Goal: Transaction & Acquisition: Purchase product/service

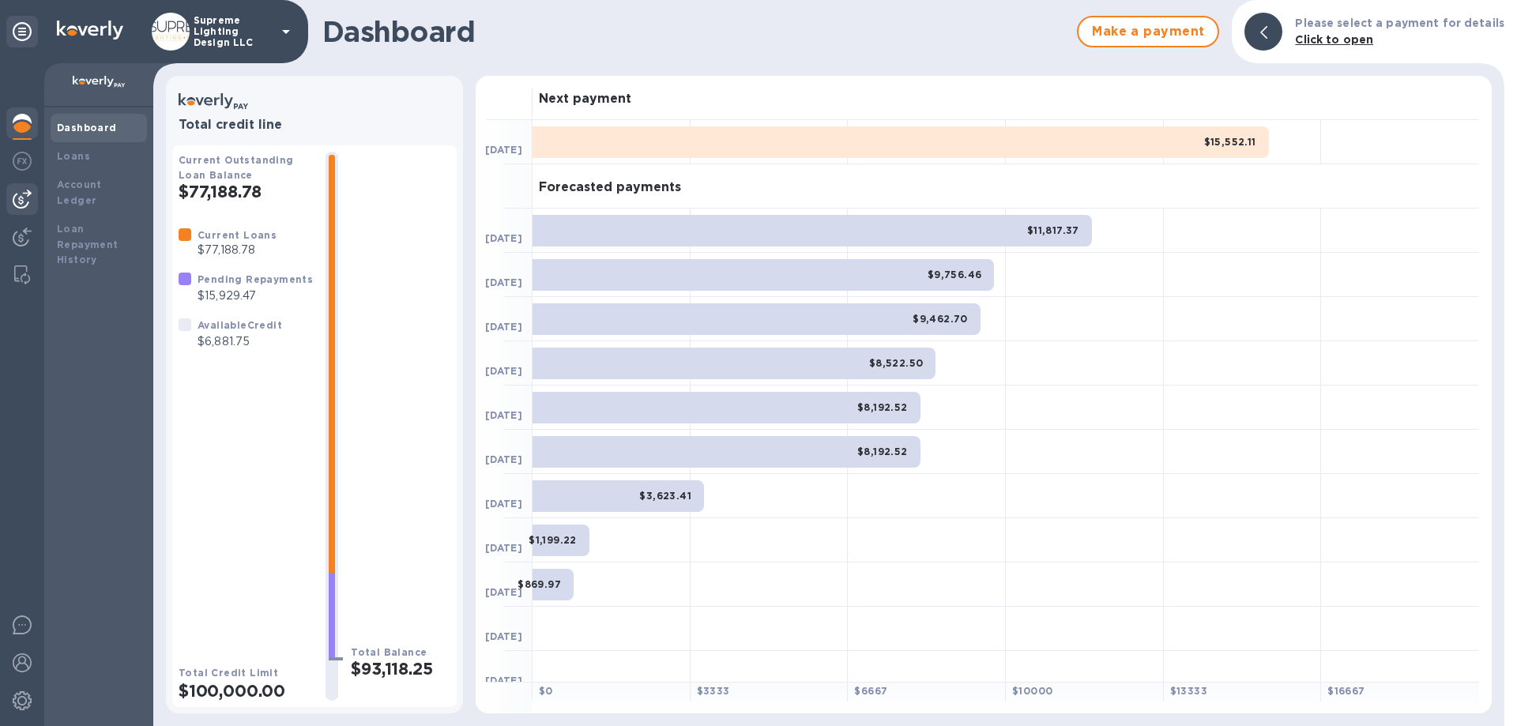
click at [23, 201] on img at bounding box center [22, 199] width 19 height 19
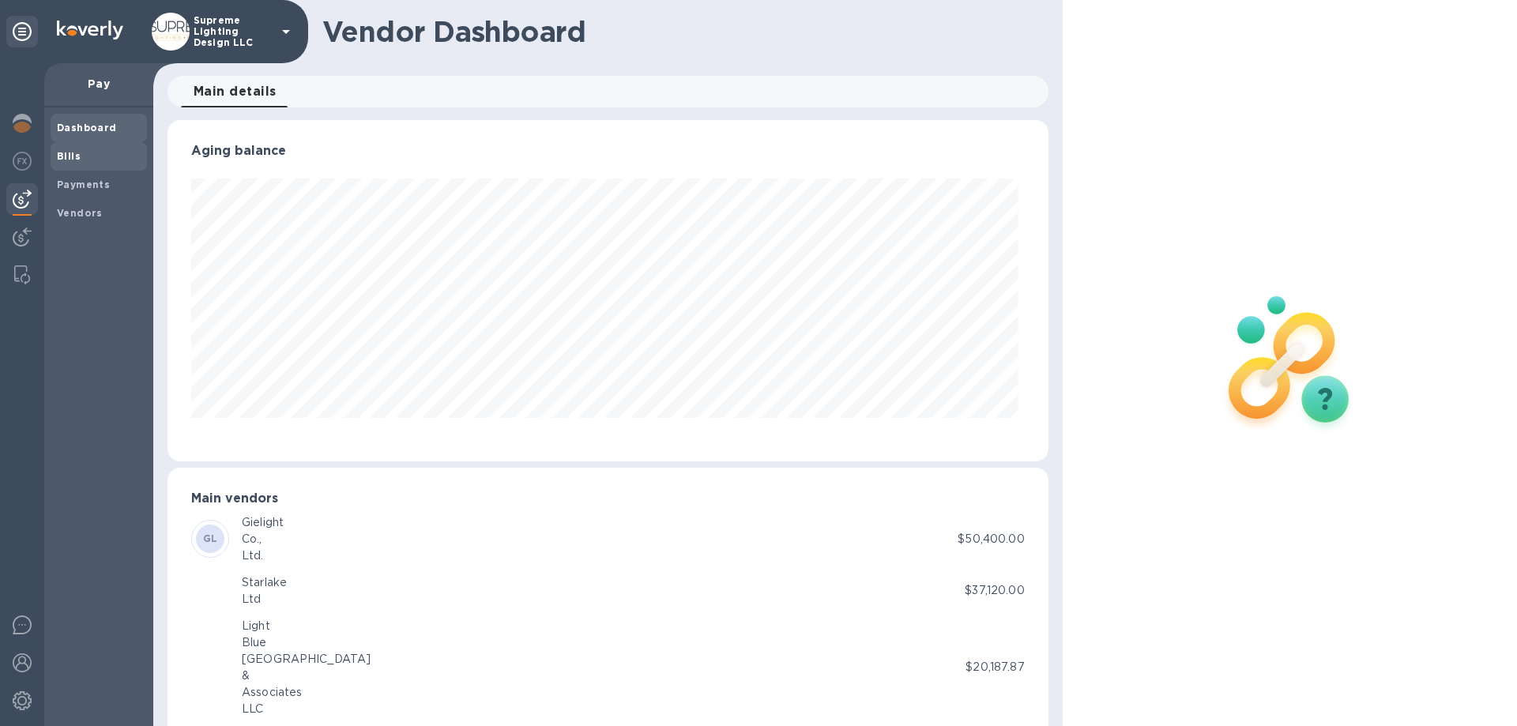
scroll to position [341, 874]
click at [86, 151] on span "Bills" at bounding box center [99, 157] width 84 height 16
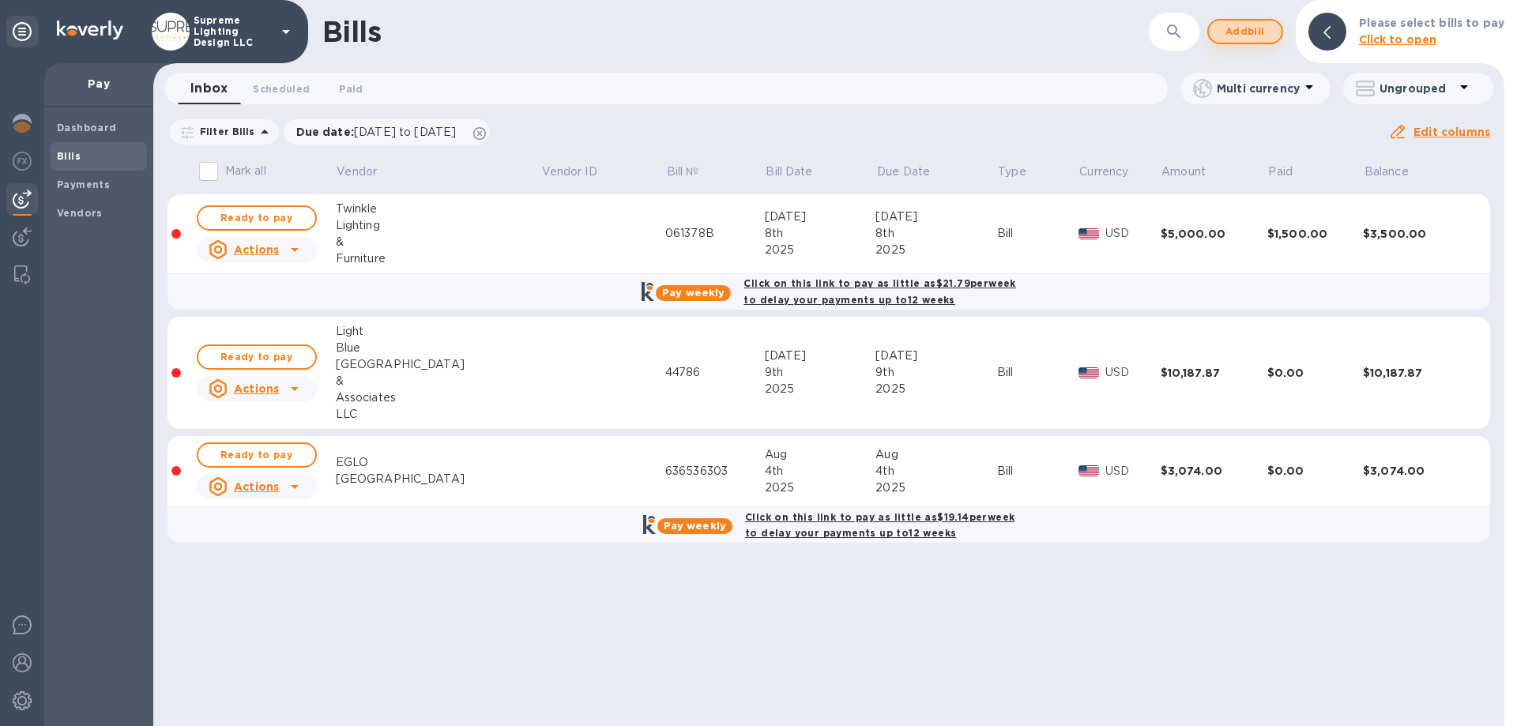
click at [1250, 30] on span "Add bill" at bounding box center [1244, 31] width 47 height 19
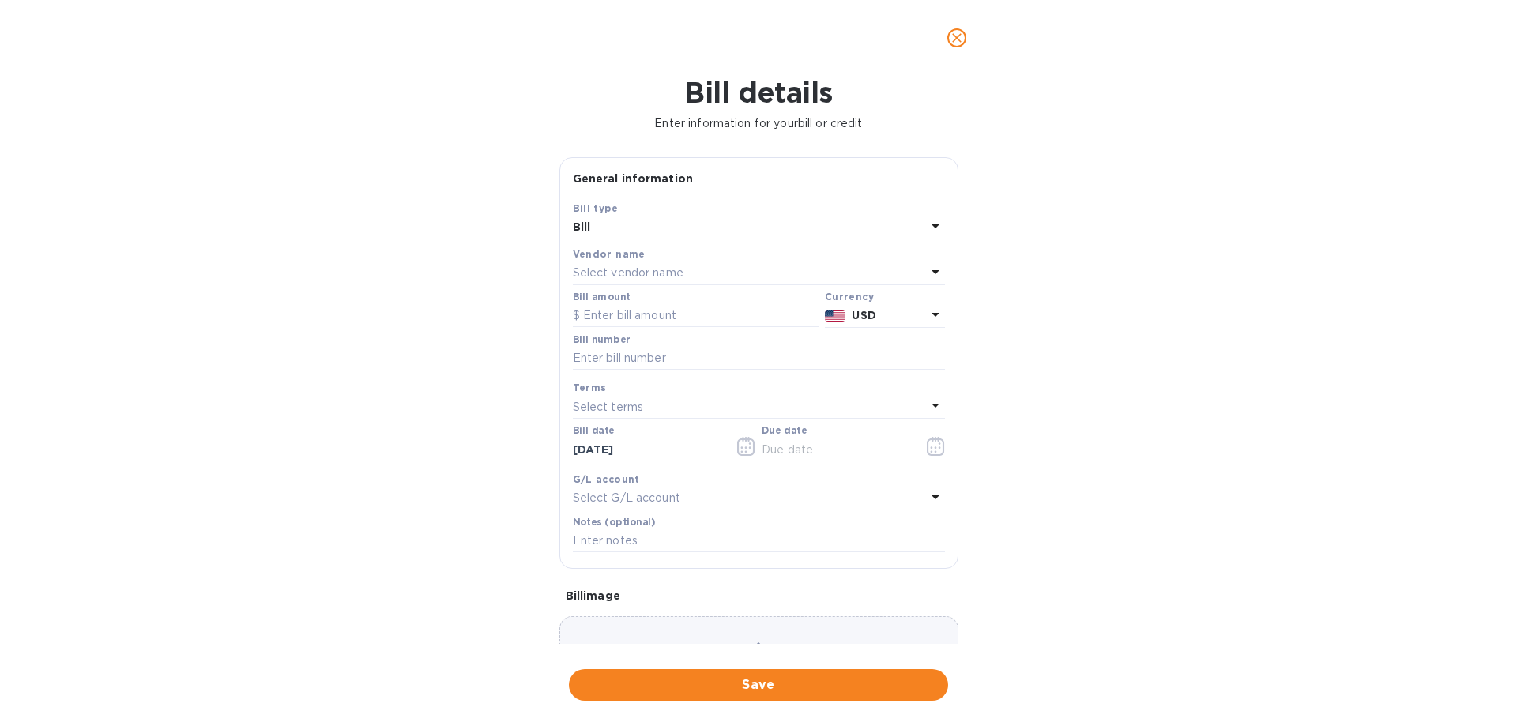
click at [663, 267] on p "Select vendor name" at bounding box center [628, 273] width 111 height 17
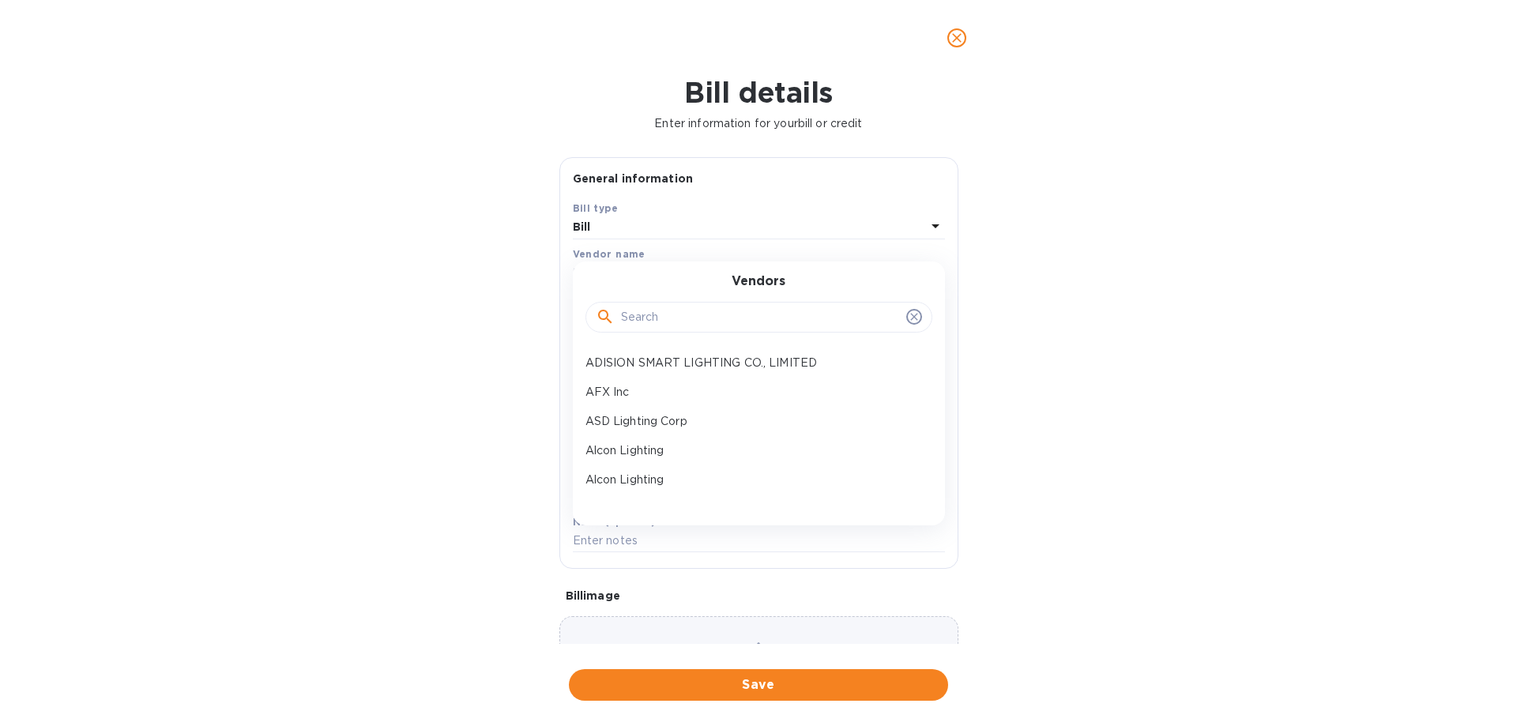
click at [675, 306] on input "text" at bounding box center [760, 318] width 279 height 24
type input "mi"
click at [664, 391] on p "[PERSON_NAME] Electrician" at bounding box center [752, 392] width 334 height 17
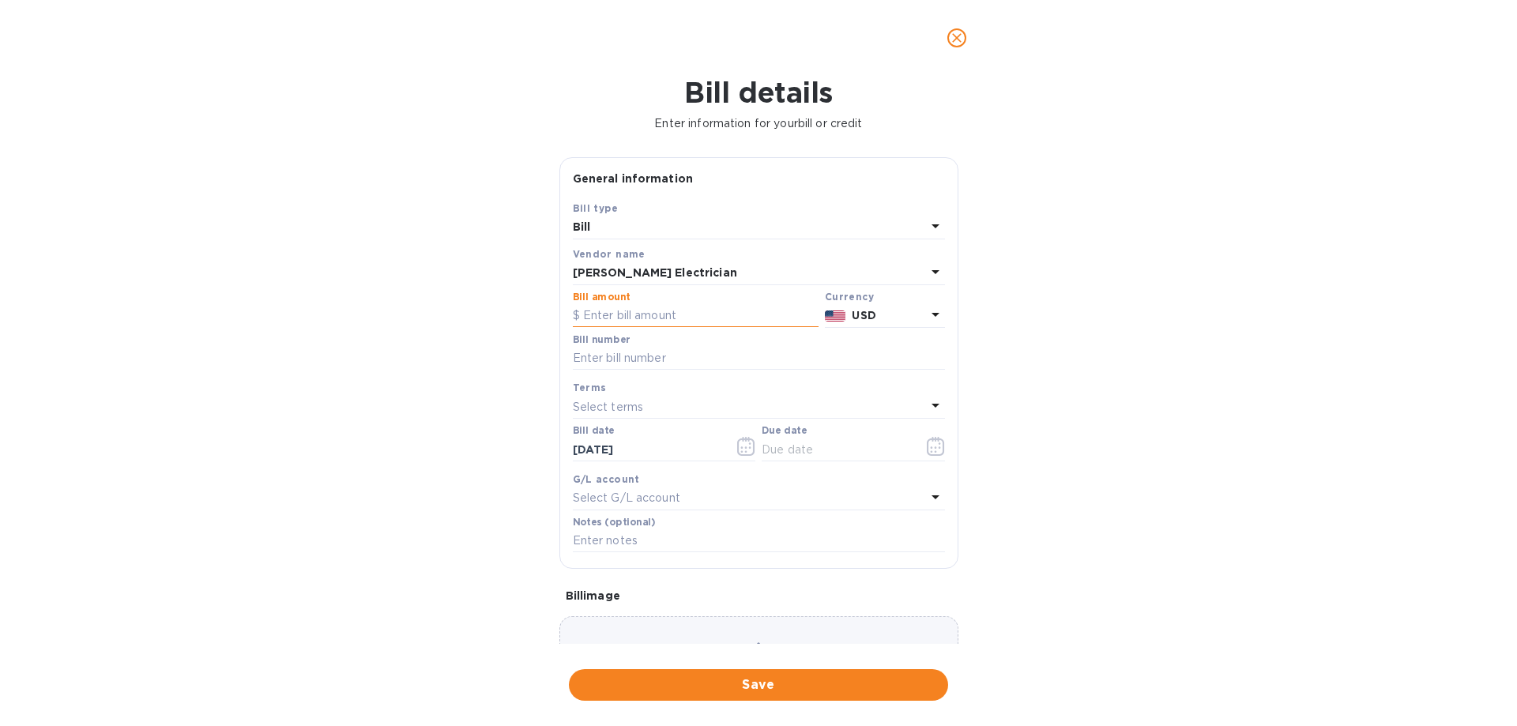
click at [647, 324] on input "text" at bounding box center [696, 316] width 246 height 24
click at [636, 311] on input "text" at bounding box center [696, 316] width 246 height 24
type input "4,200.30"
click at [615, 357] on input "text" at bounding box center [759, 359] width 372 height 24
type input "2337"
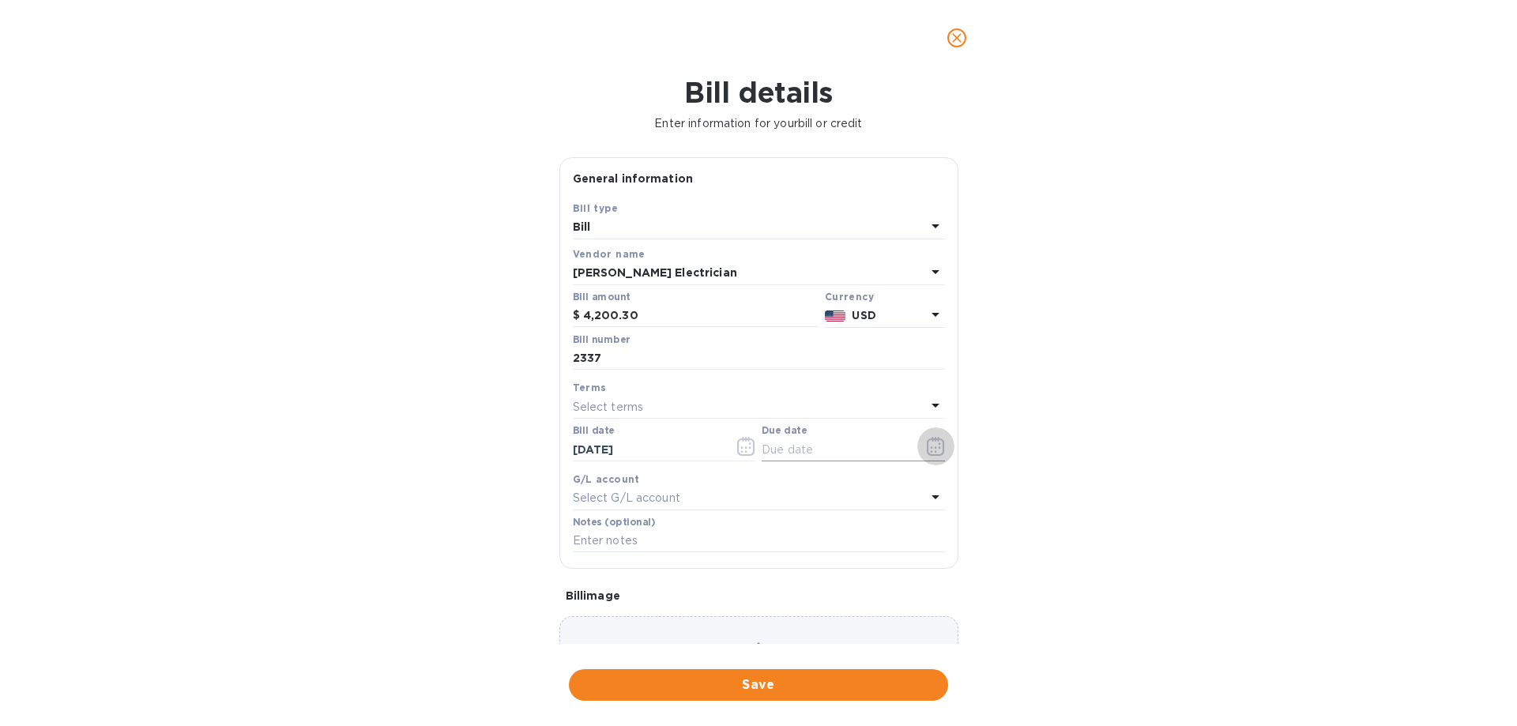
click at [927, 450] on icon "button" at bounding box center [936, 446] width 18 height 19
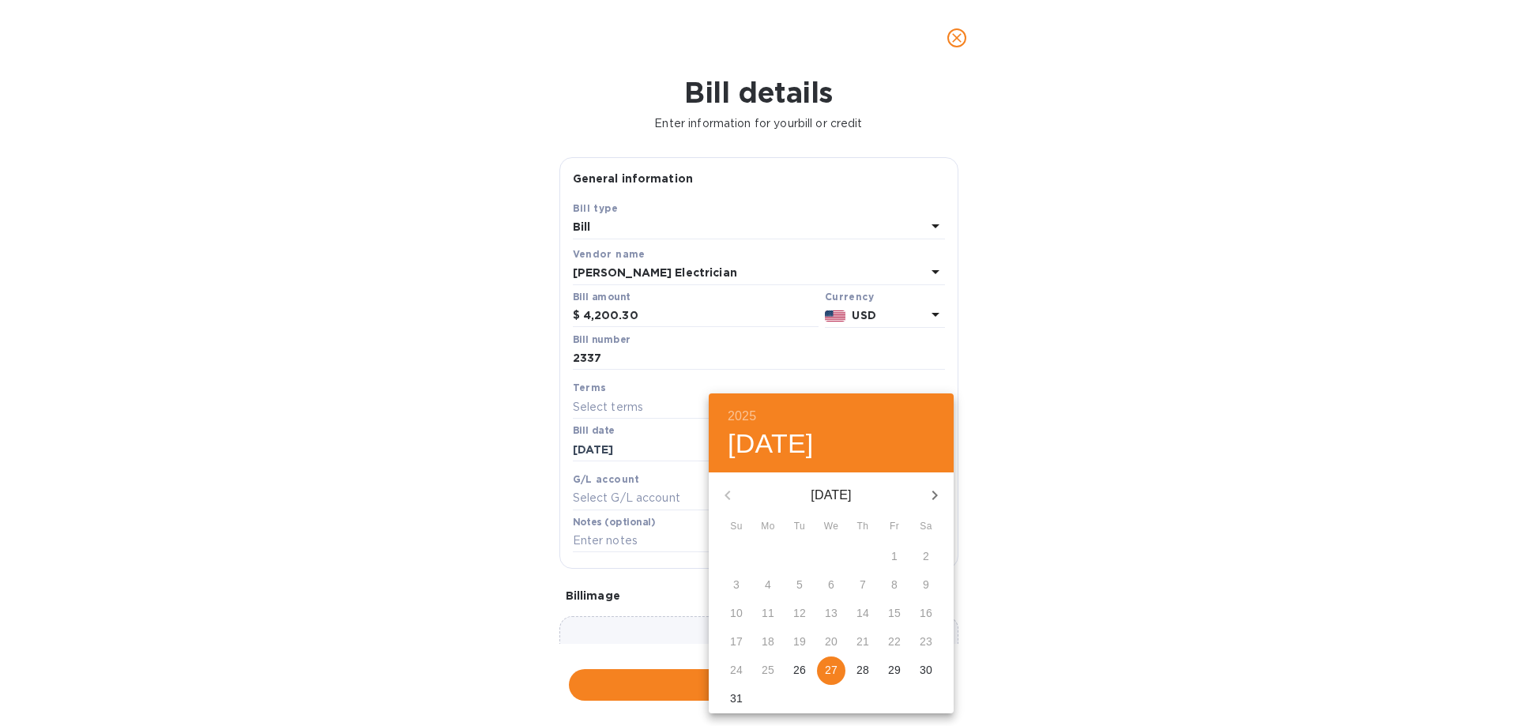
click at [835, 664] on p "27" at bounding box center [831, 670] width 13 height 16
type input "[DATE]"
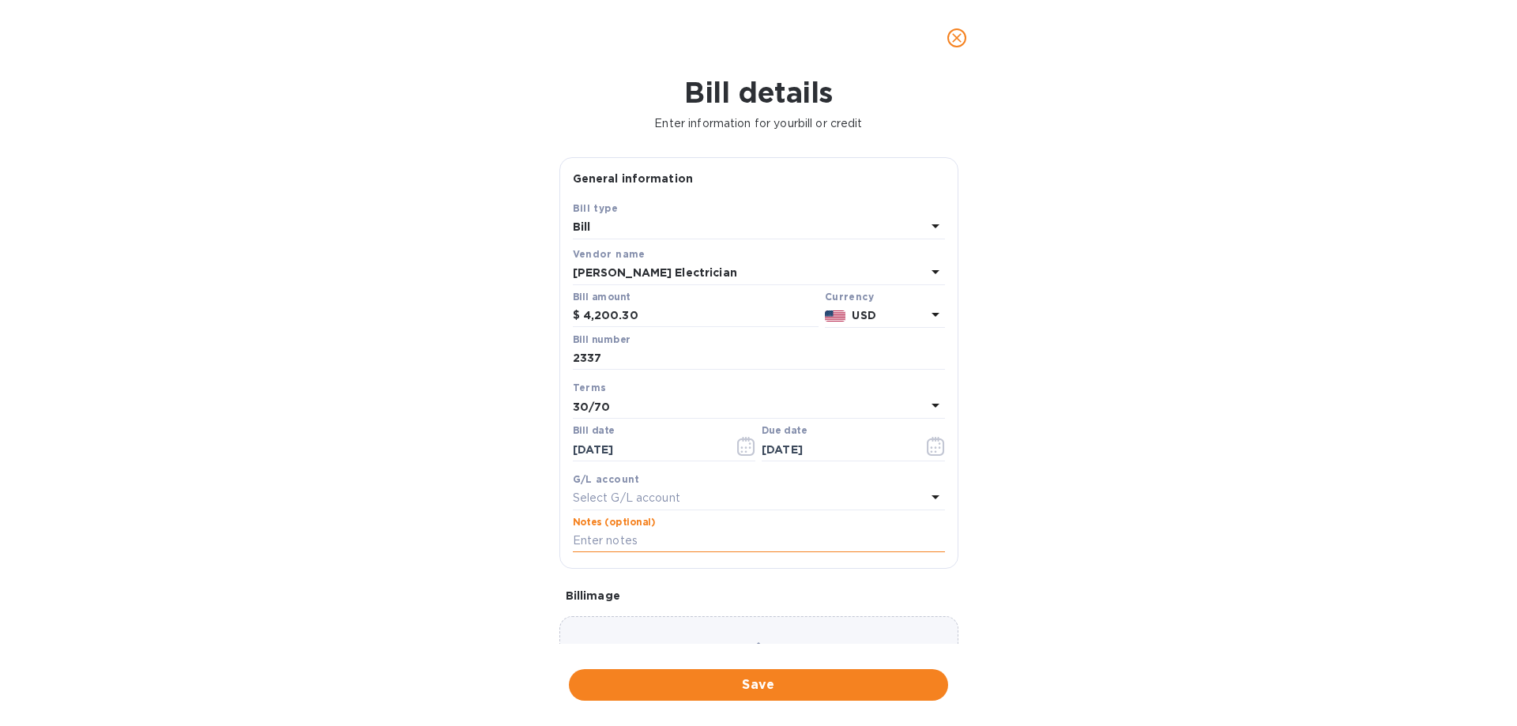
click at [665, 536] on input "text" at bounding box center [759, 541] width 372 height 24
type input "Real Deal 2108"
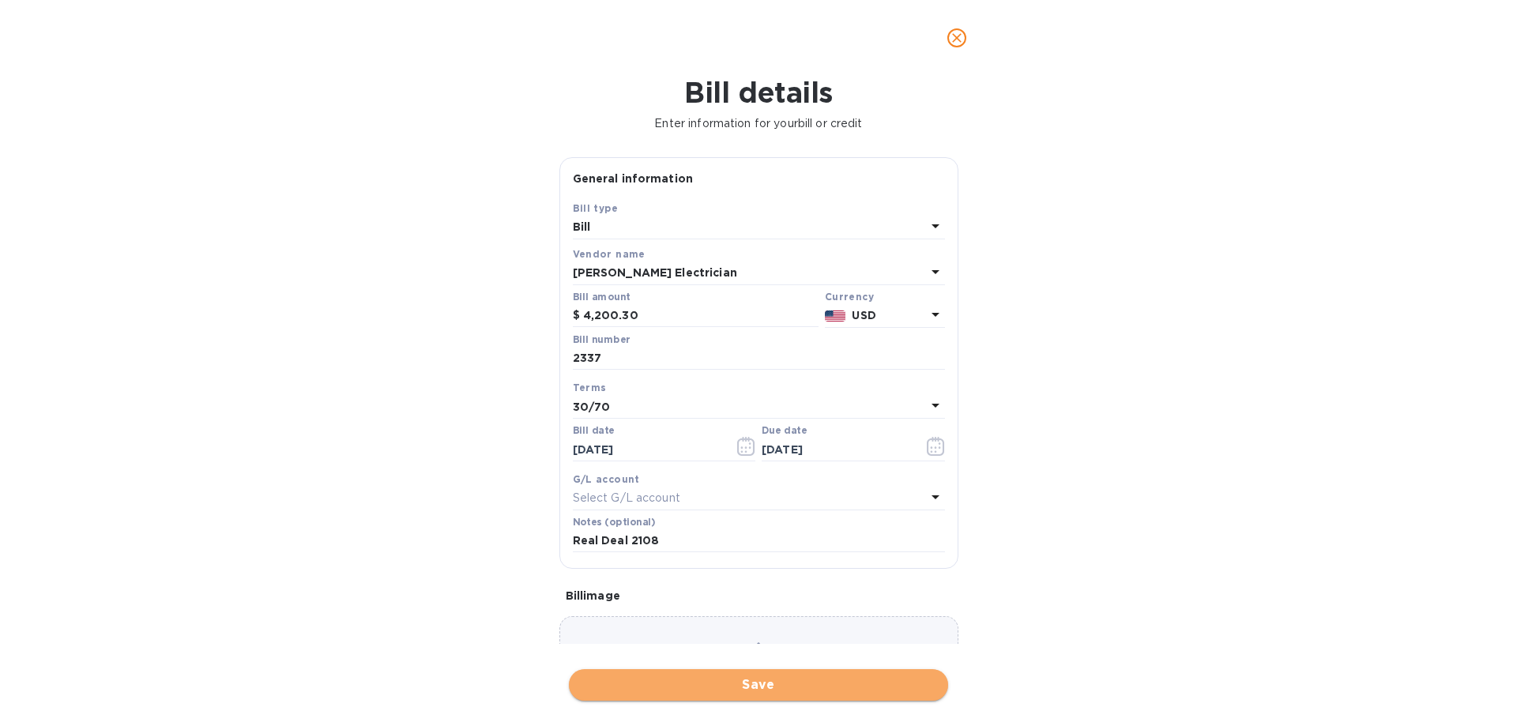
click at [795, 686] on span "Save" at bounding box center [758, 684] width 354 height 19
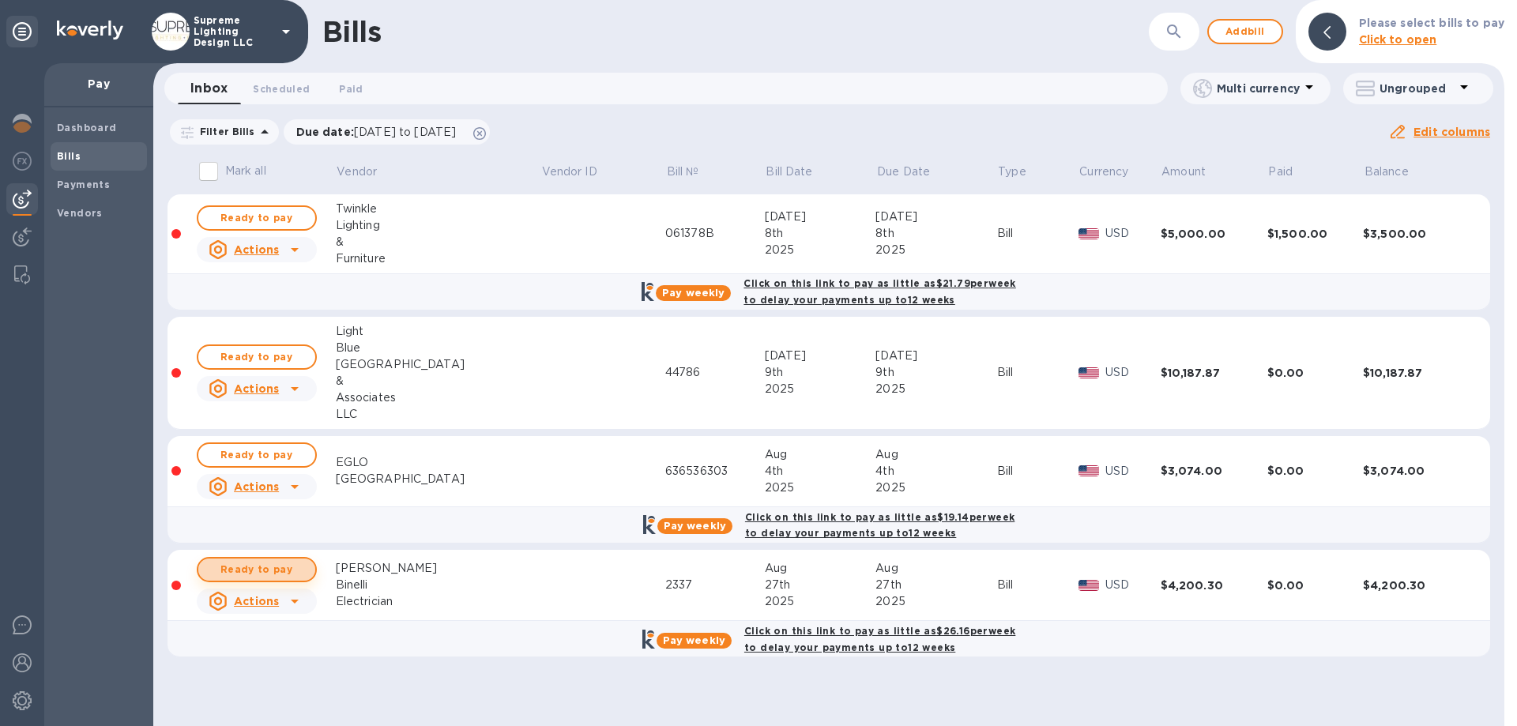
click at [261, 571] on span "Ready to pay" at bounding box center [257, 569] width 92 height 19
click at [256, 564] on span "Ready to pay" at bounding box center [257, 569] width 92 height 19
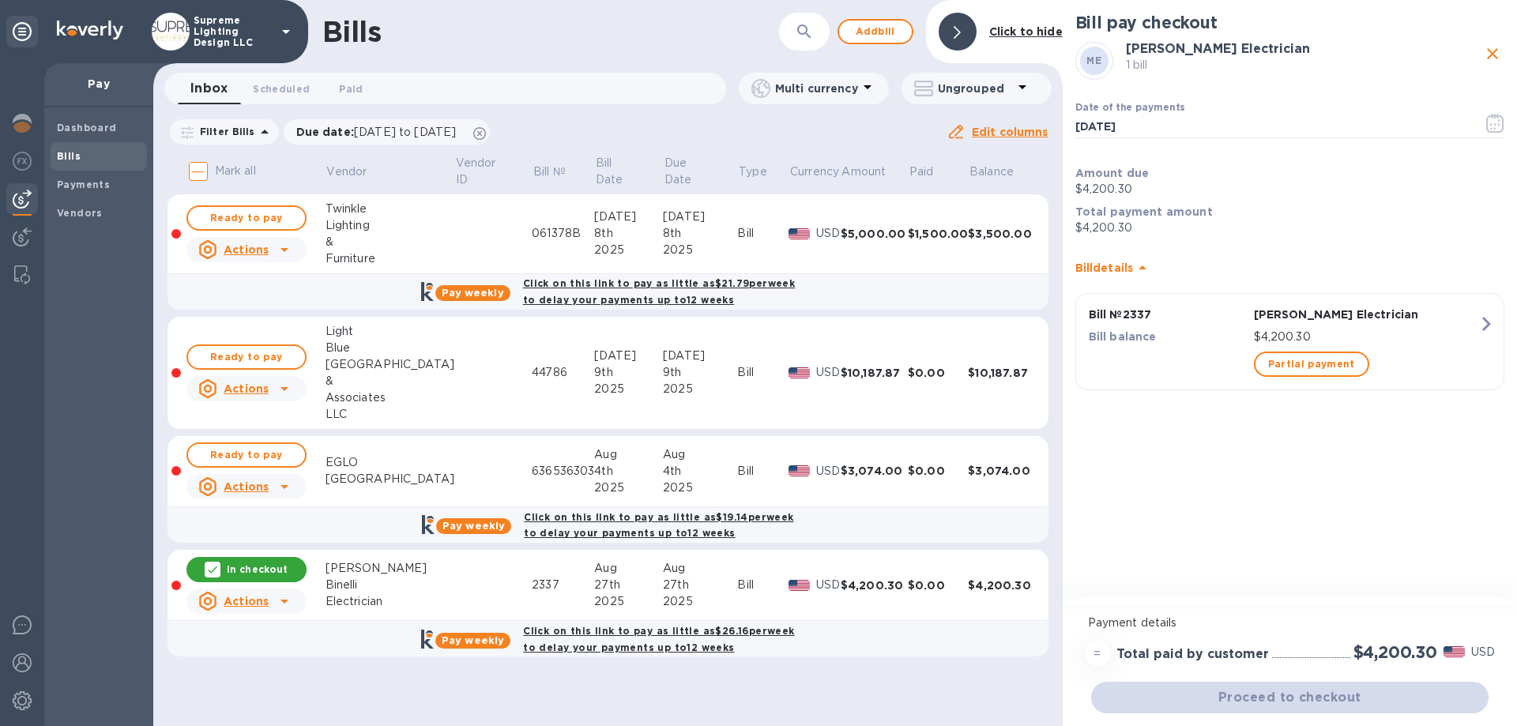
click at [1315, 697] on div "Proceed to checkout" at bounding box center [1290, 698] width 404 height 38
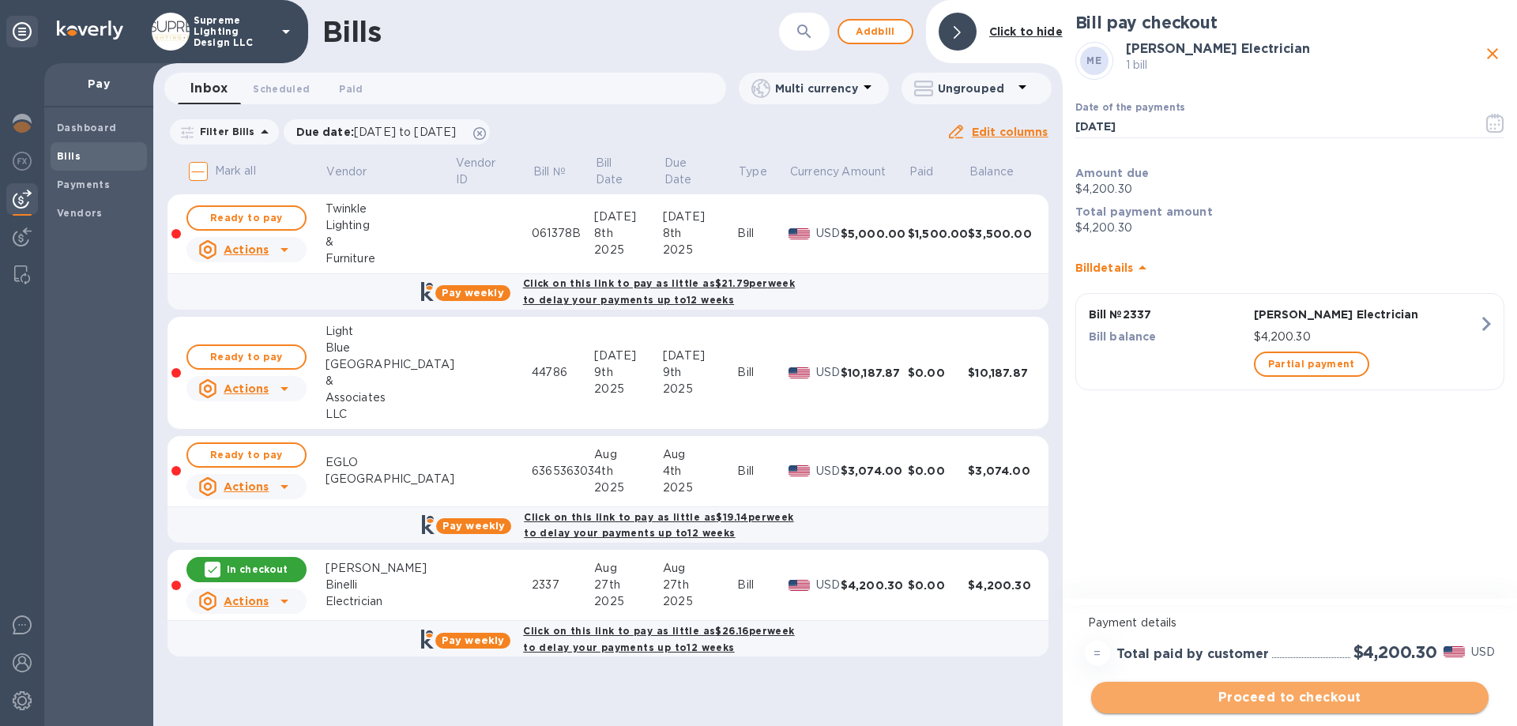
click at [1312, 694] on span "Proceed to checkout" at bounding box center [1290, 697] width 372 height 19
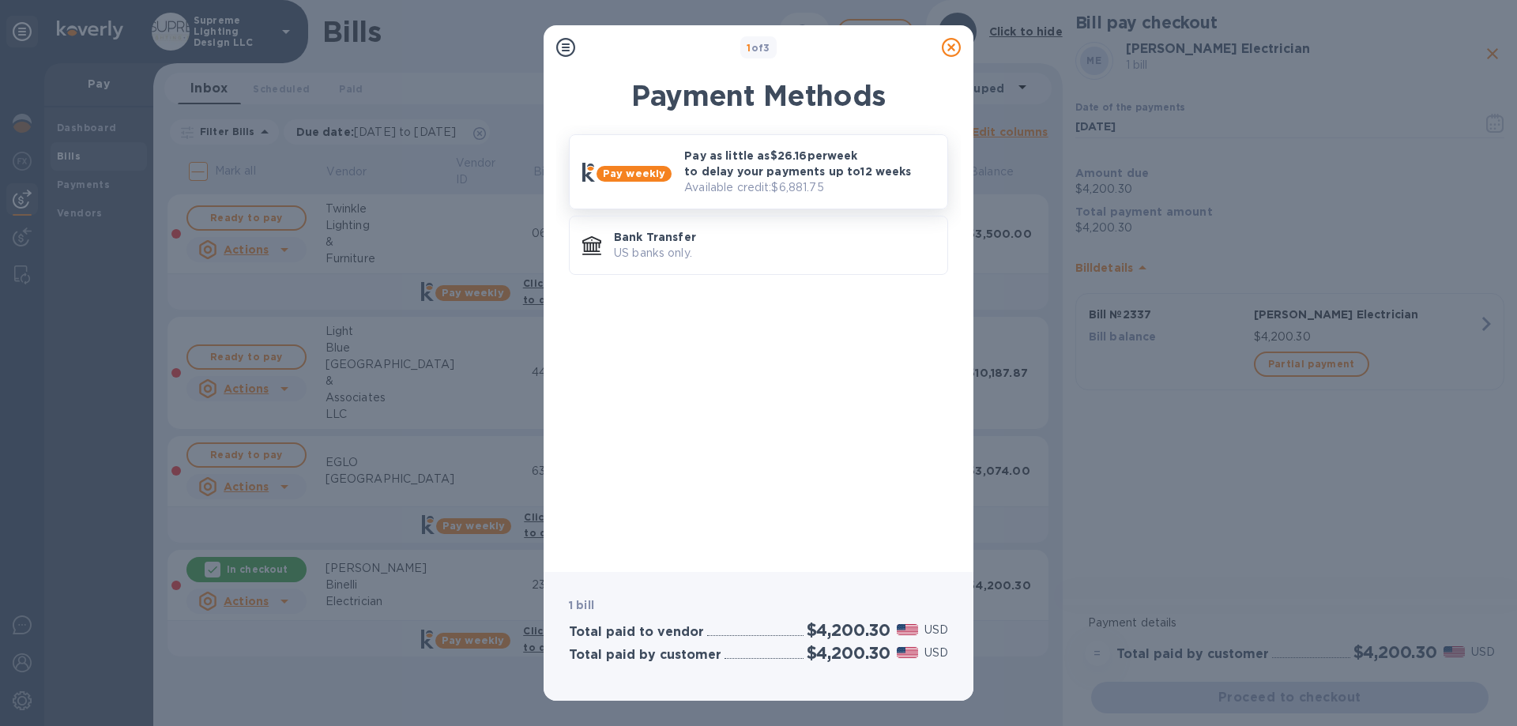
click at [774, 166] on p "Pay as little as $26.16 per week to delay your payments up to 12 weeks" at bounding box center [809, 164] width 250 height 32
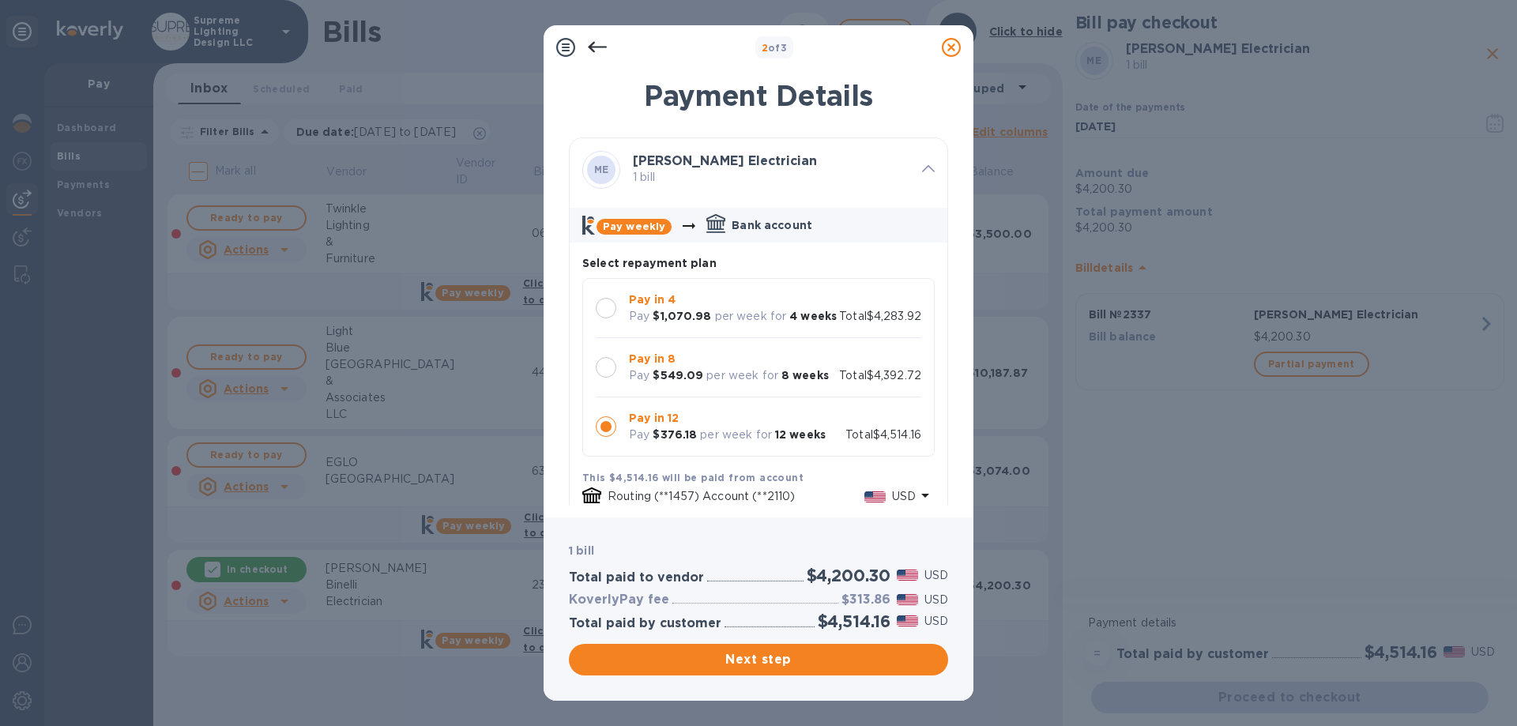
click at [609, 378] on div at bounding box center [606, 367] width 21 height 21
click at [784, 660] on span "Next step" at bounding box center [758, 659] width 354 height 19
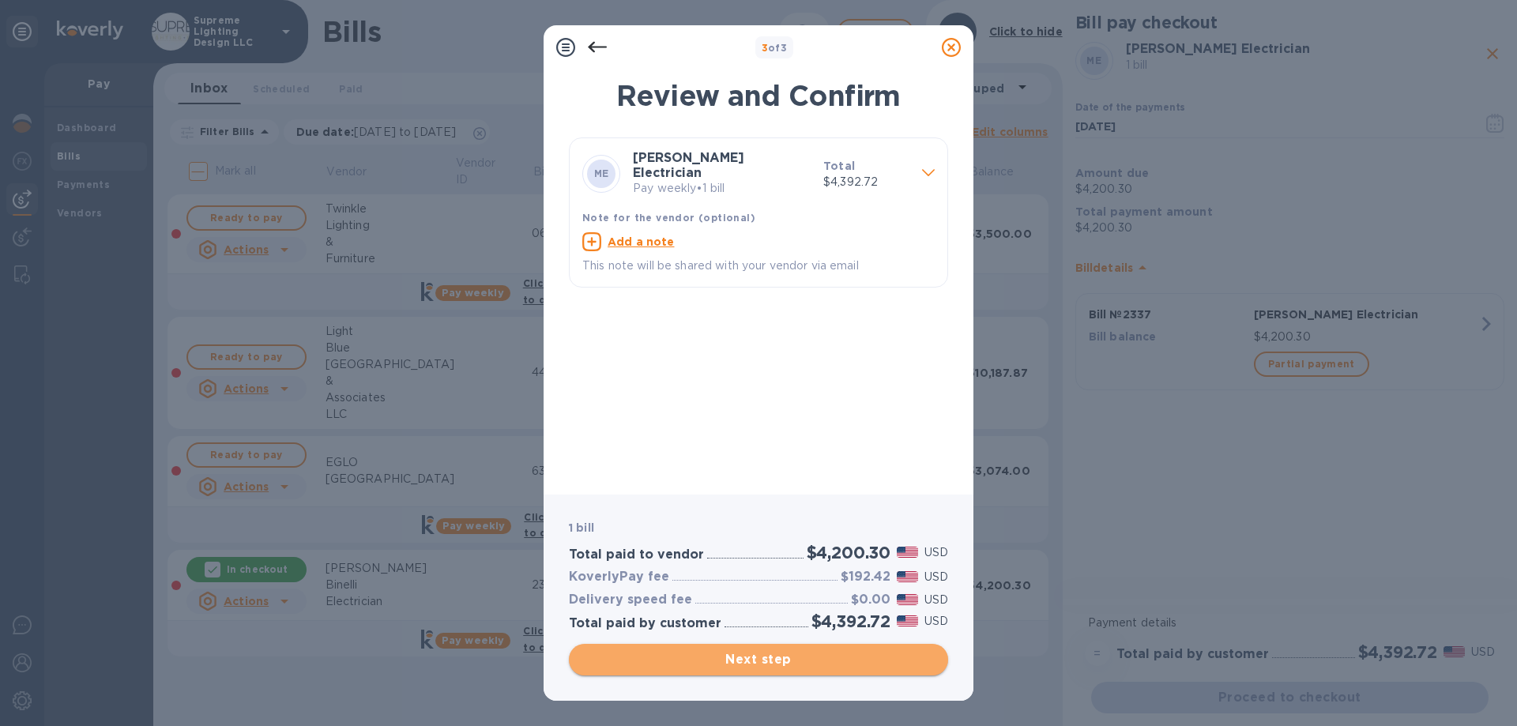
click at [784, 660] on span "Next step" at bounding box center [758, 659] width 354 height 19
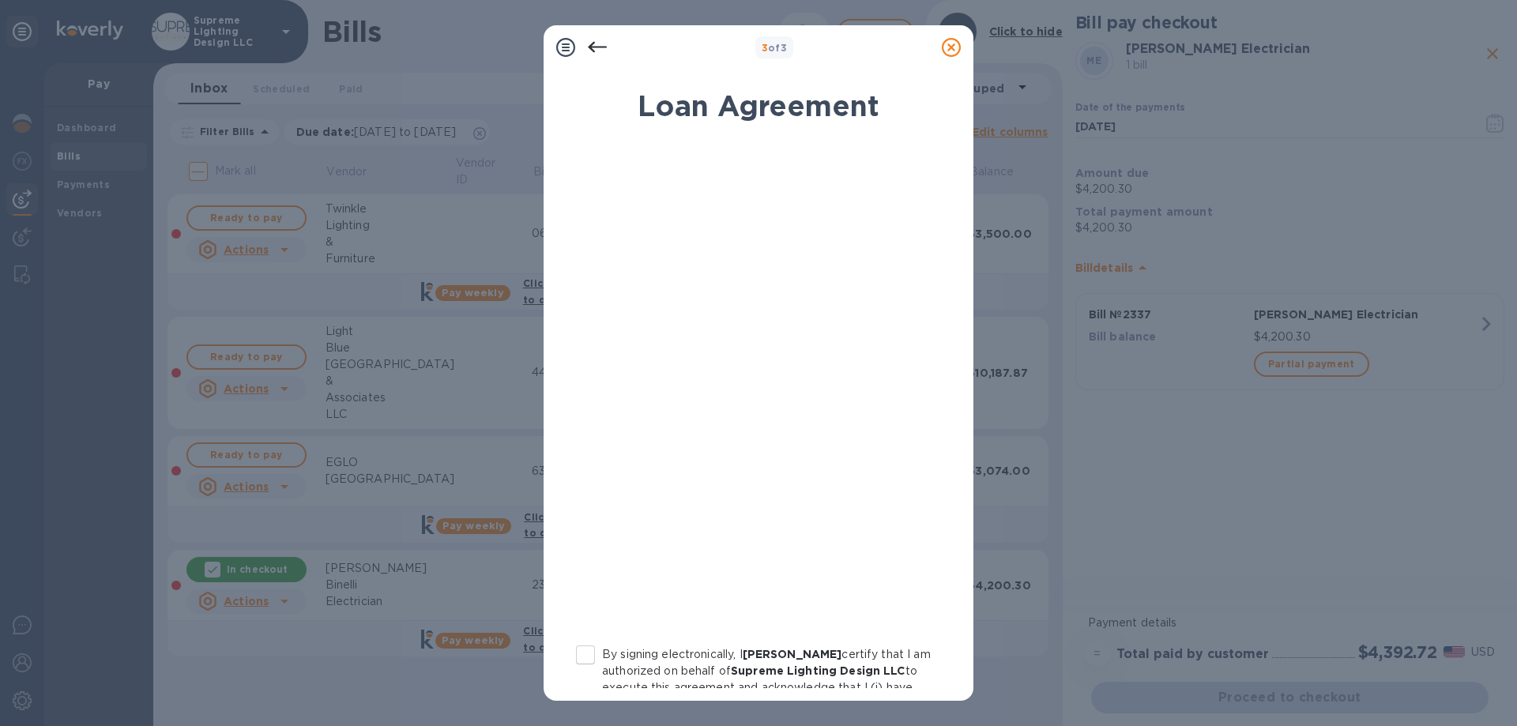
scroll to position [174, 0]
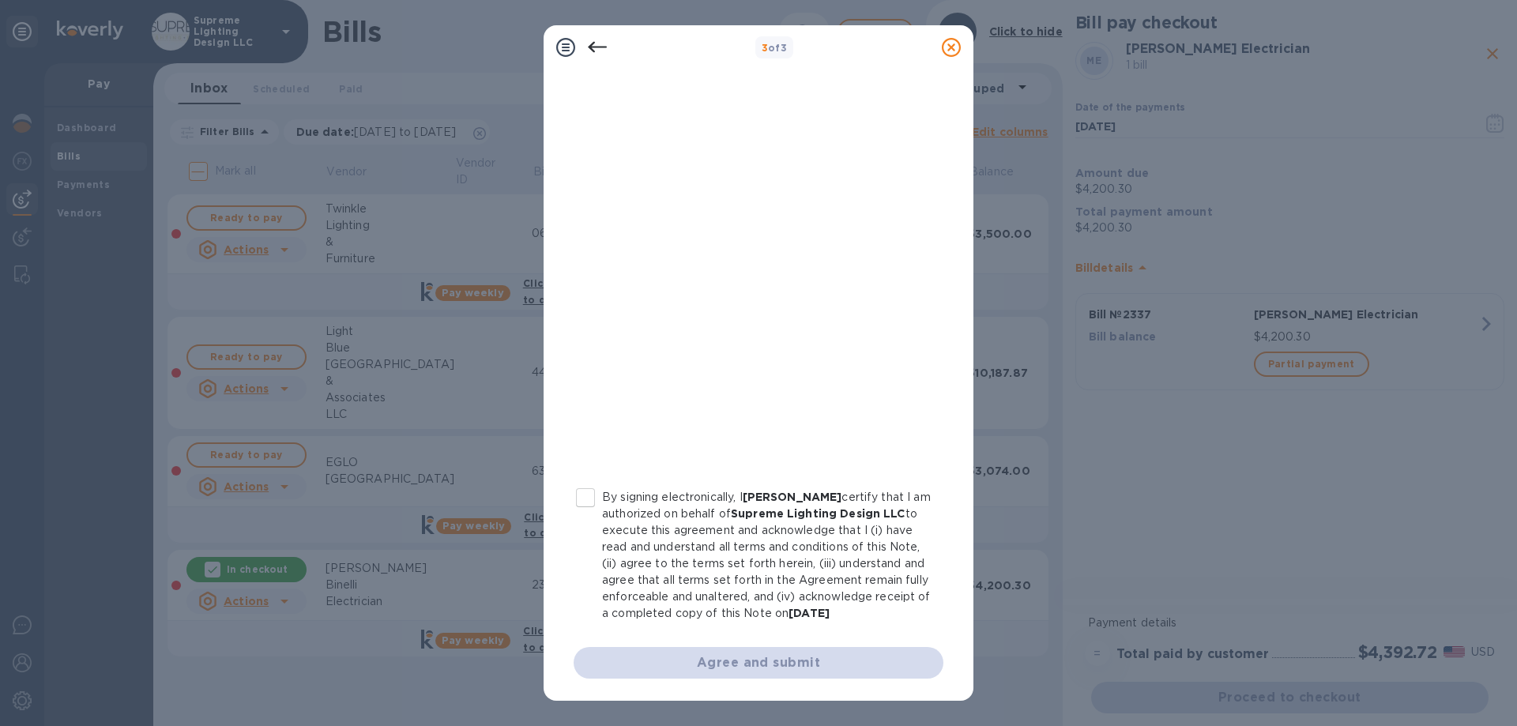
click at [590, 481] on input "By signing electronically, I [PERSON_NAME] certify that I am authorized on beha…" at bounding box center [585, 497] width 33 height 33
checkbox input "true"
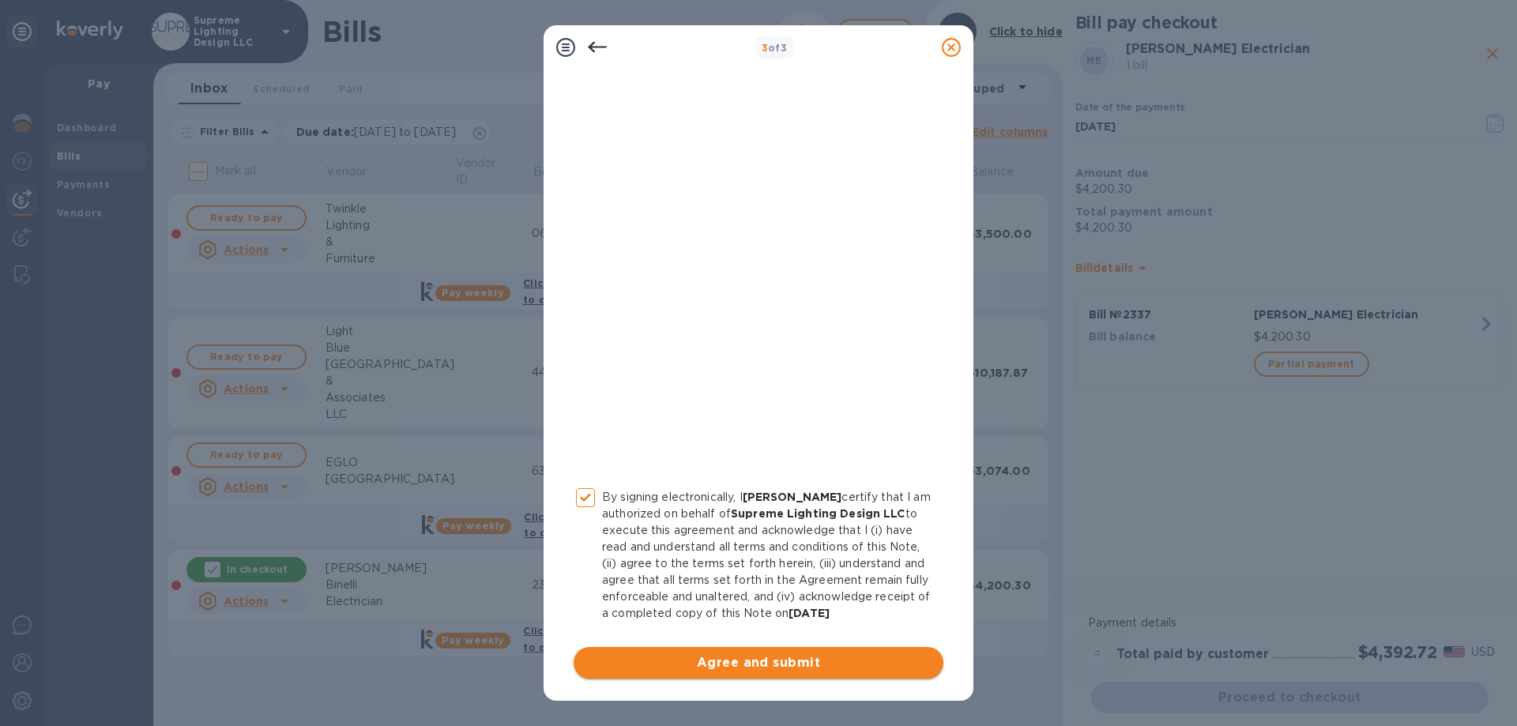
click at [799, 666] on span "Agree and submit" at bounding box center [758, 662] width 344 height 19
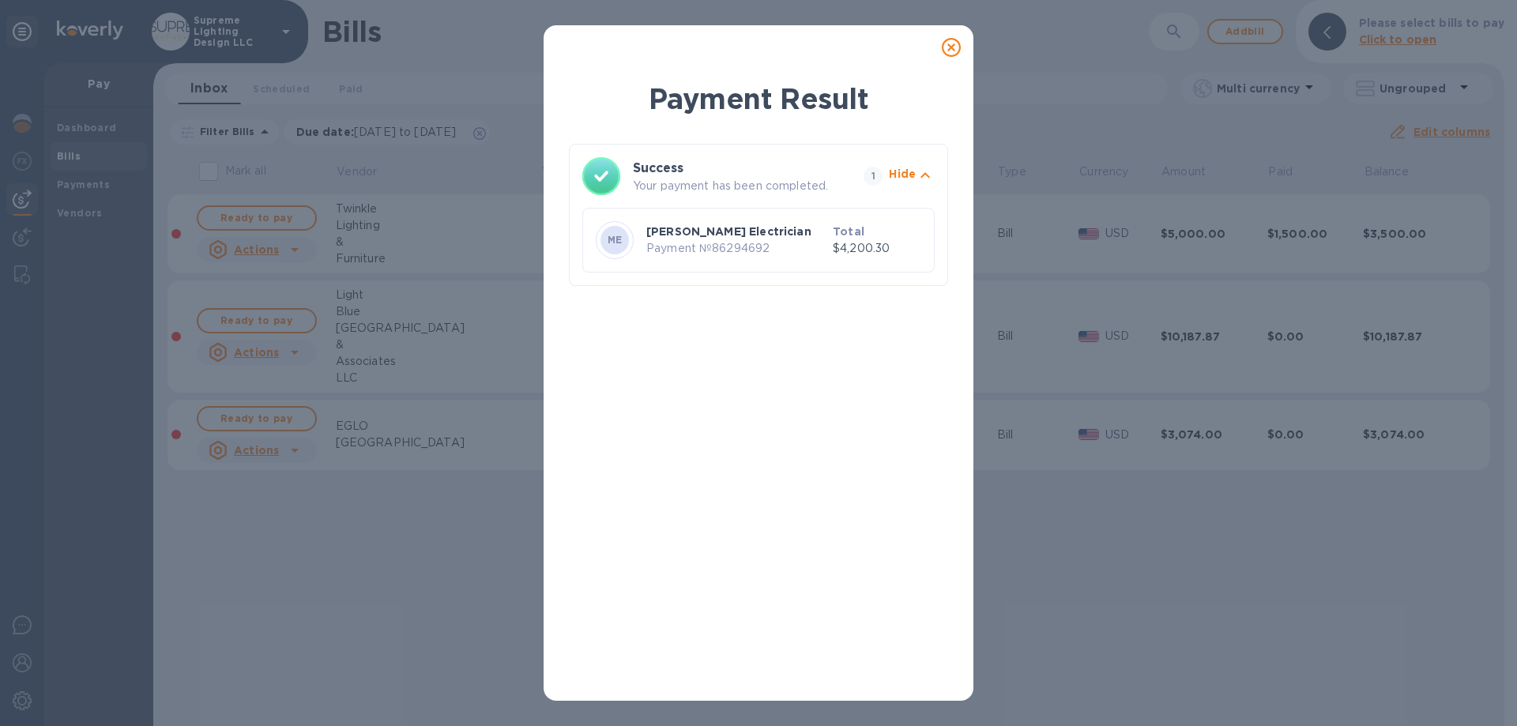
click at [947, 40] on icon at bounding box center [951, 47] width 19 height 19
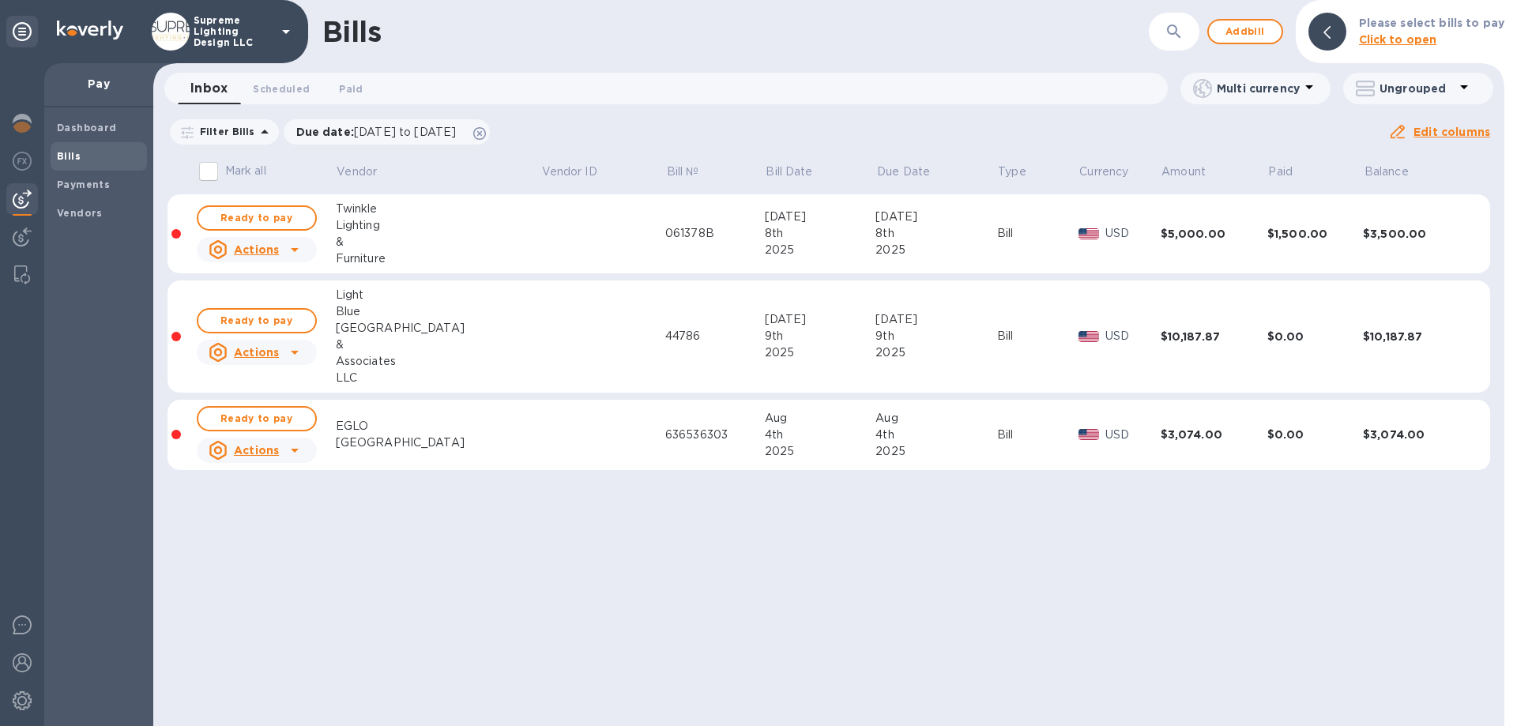
click at [261, 36] on p "Supreme Lighting Design LLC" at bounding box center [233, 31] width 79 height 33
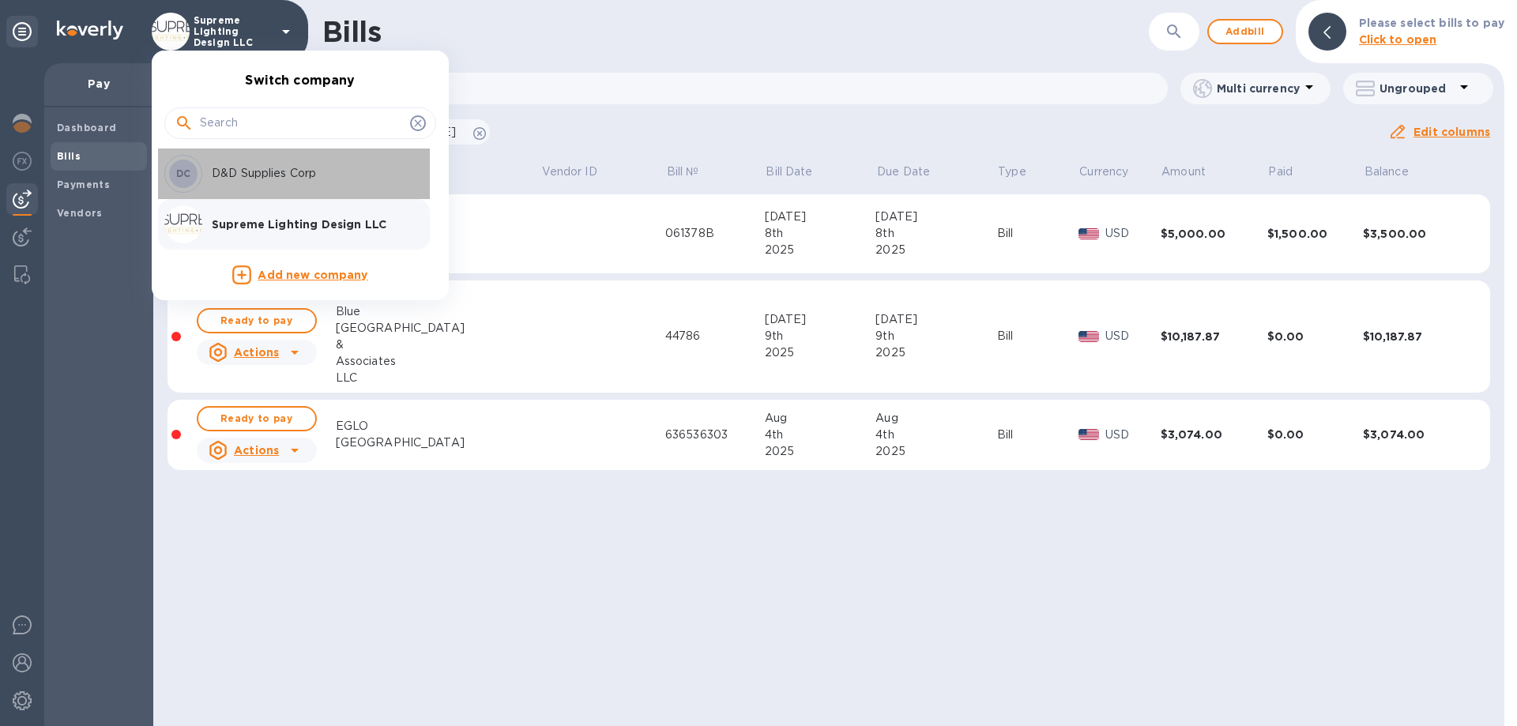
click at [264, 179] on p "D&D Supplies Corp" at bounding box center [311, 173] width 199 height 17
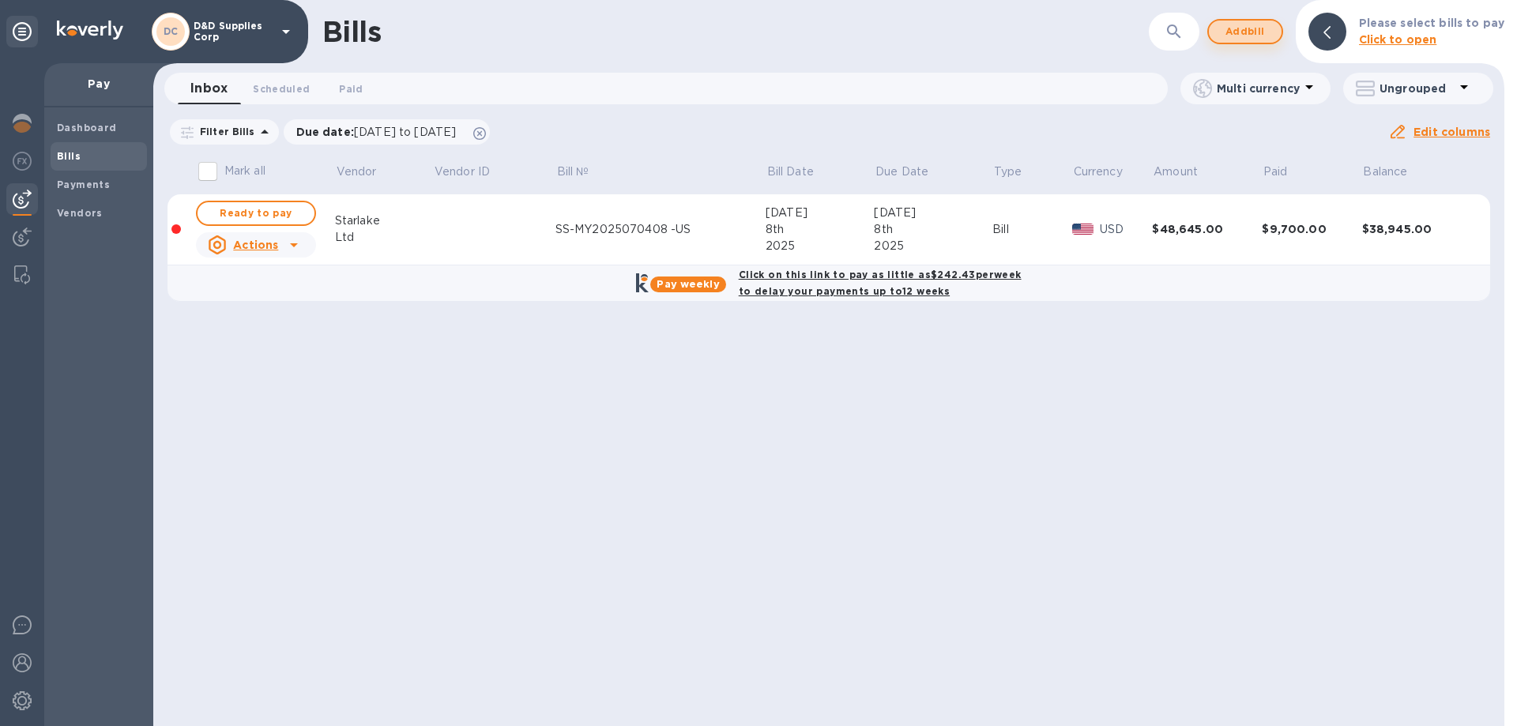
click at [1239, 28] on span "Add bill" at bounding box center [1244, 31] width 47 height 19
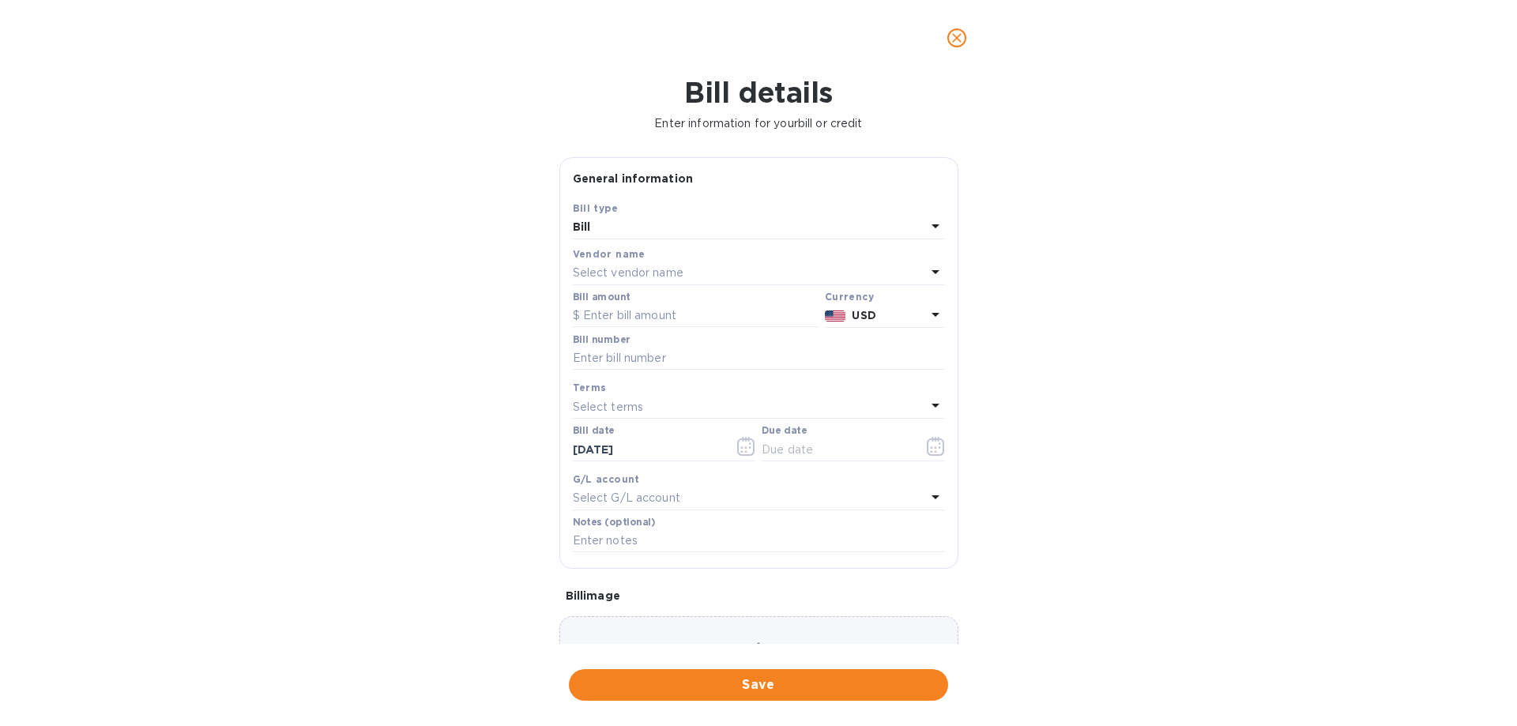
click at [641, 273] on p "Select vendor name" at bounding box center [628, 273] width 111 height 17
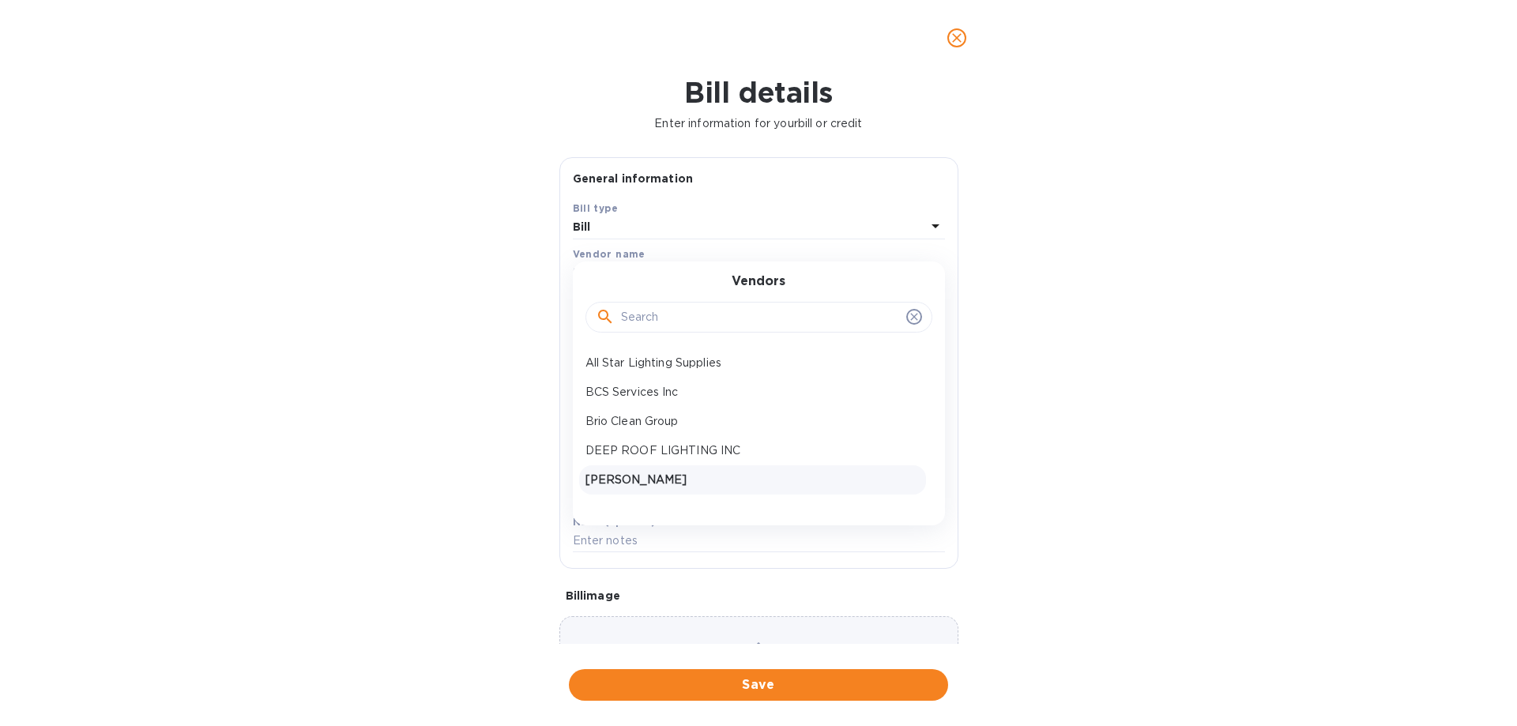
click at [661, 479] on p "Daquan Booker" at bounding box center [752, 480] width 334 height 17
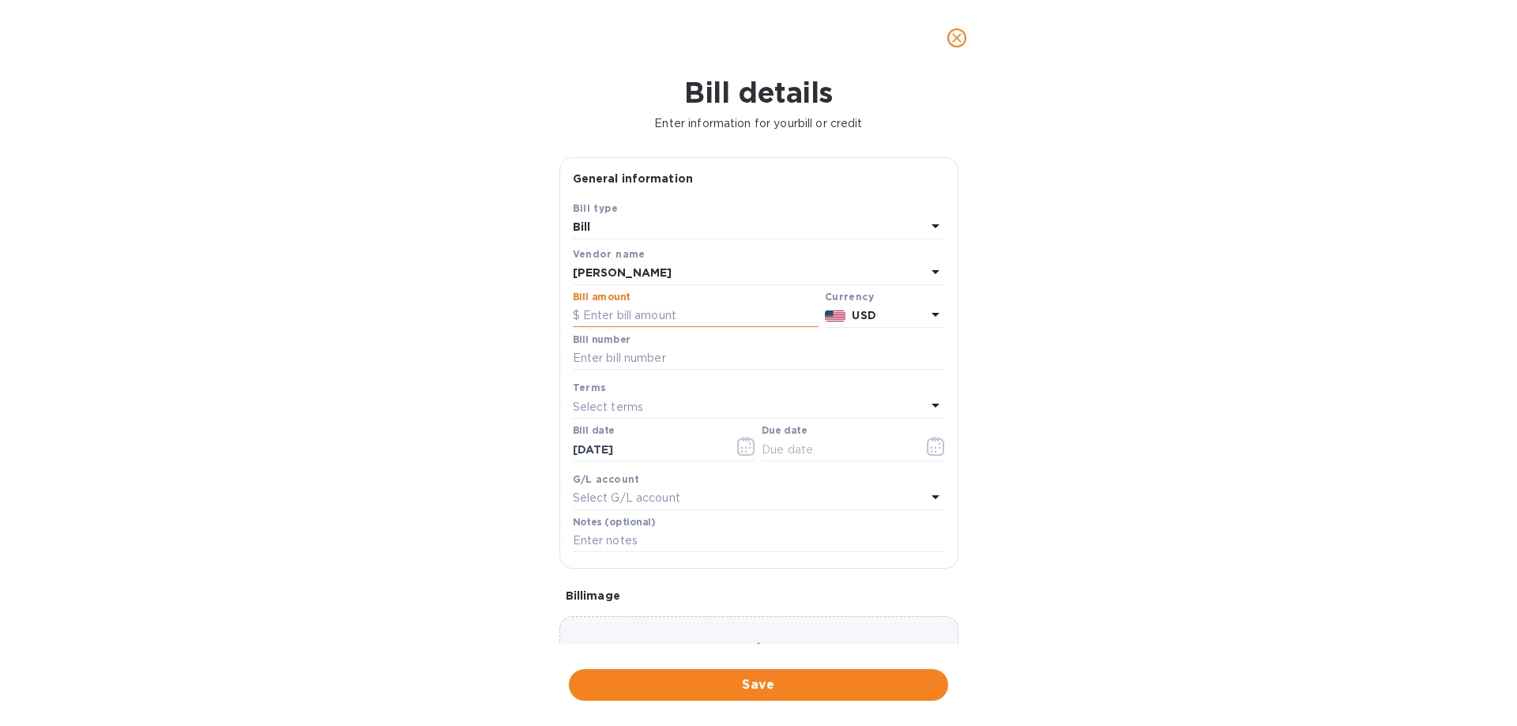
click at [661, 314] on input "text" at bounding box center [696, 316] width 246 height 24
type input "8,170"
type input "08252025"
click at [929, 442] on icon "button" at bounding box center [936, 446] width 18 height 19
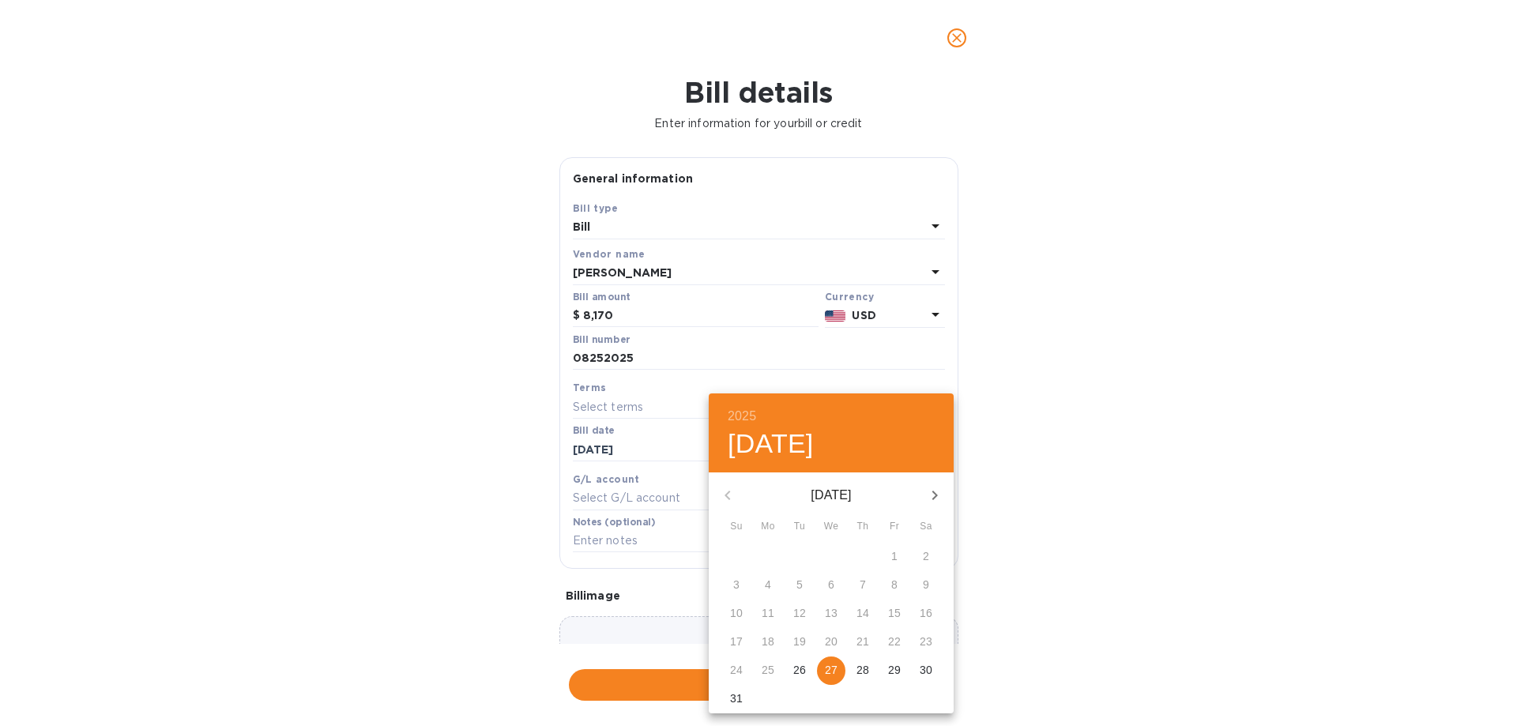
click at [840, 666] on span "27" at bounding box center [831, 670] width 28 height 16
type input "[DATE]"
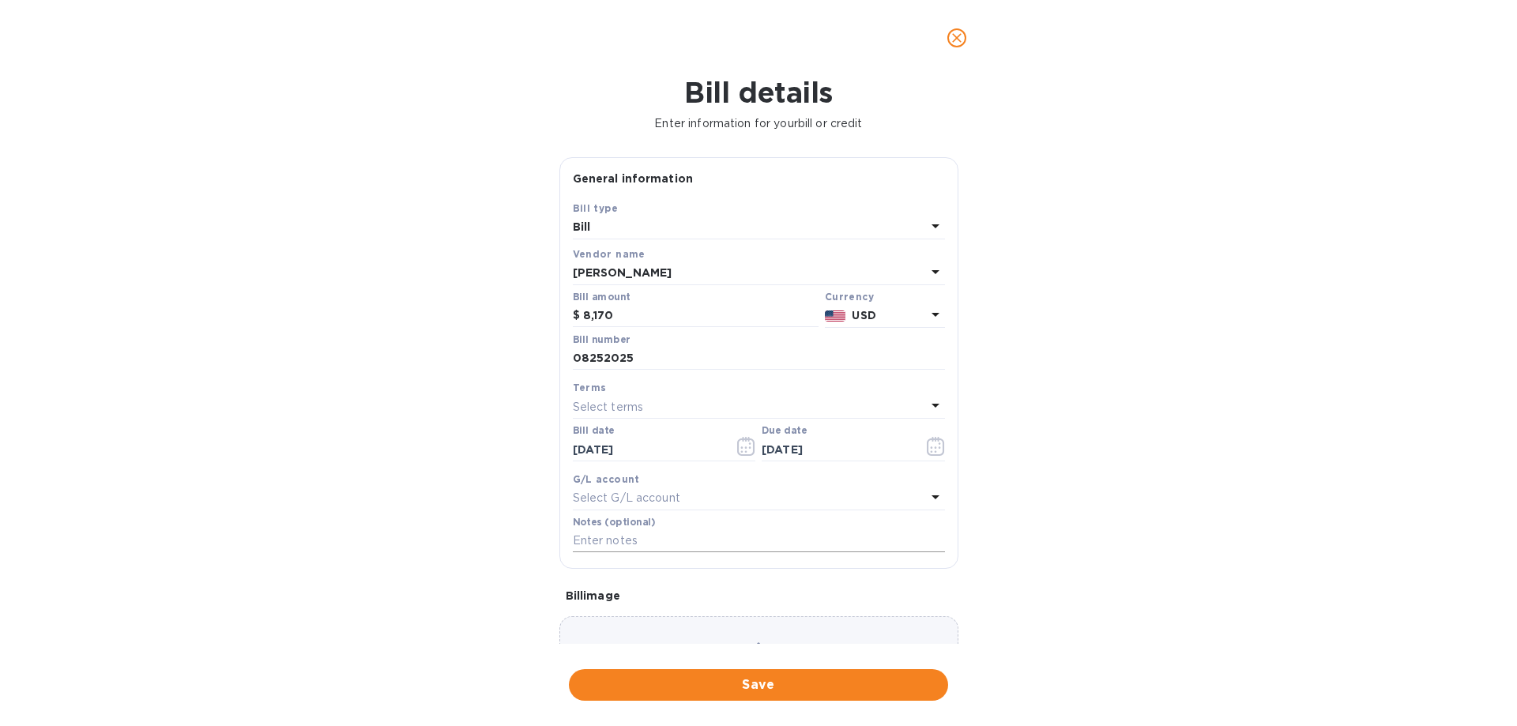
click at [629, 540] on input "text" at bounding box center [759, 541] width 372 height 24
click at [608, 540] on input "text" at bounding box center [759, 541] width 372 height 24
paste input "200 Malcolm X Blvd"
type input "200 Malcolm X Blvd"
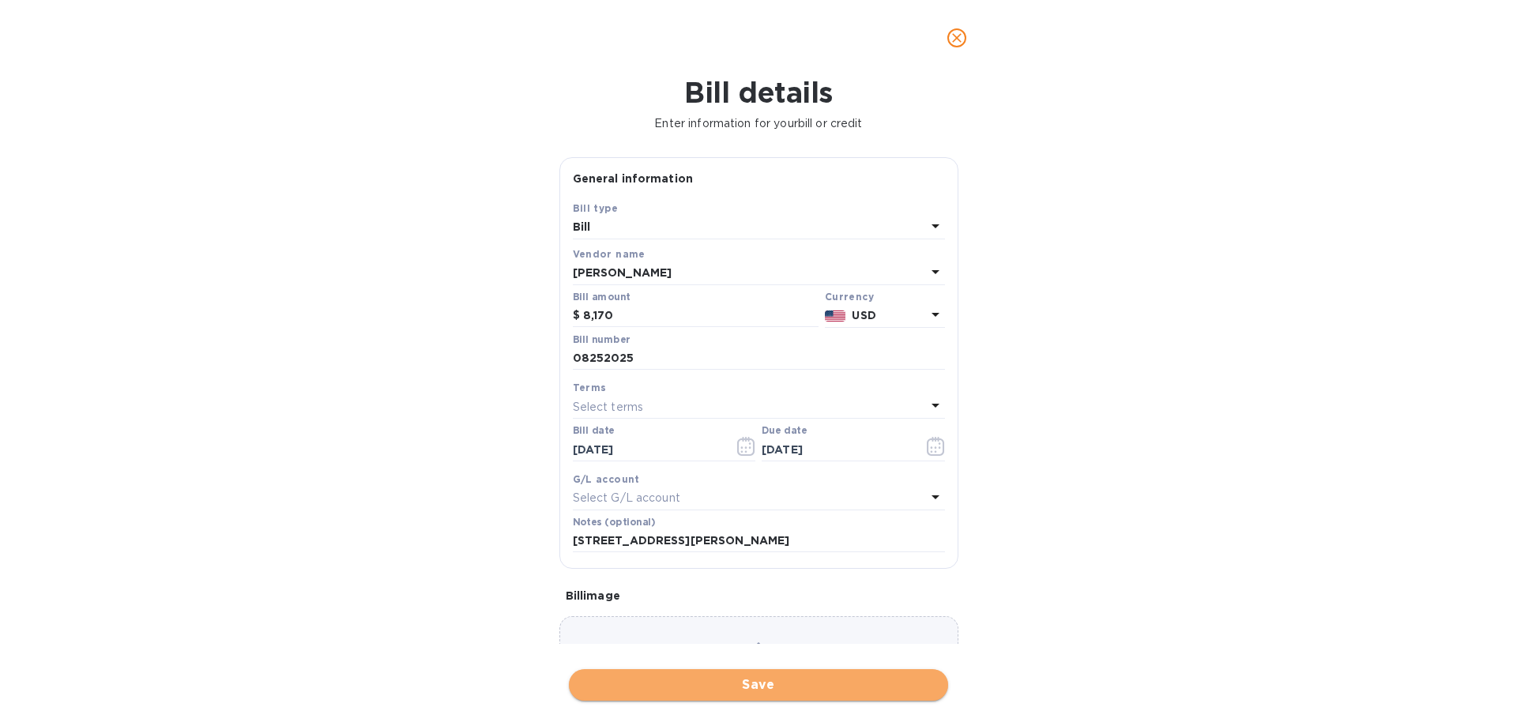
click at [753, 675] on button "Save" at bounding box center [758, 685] width 379 height 32
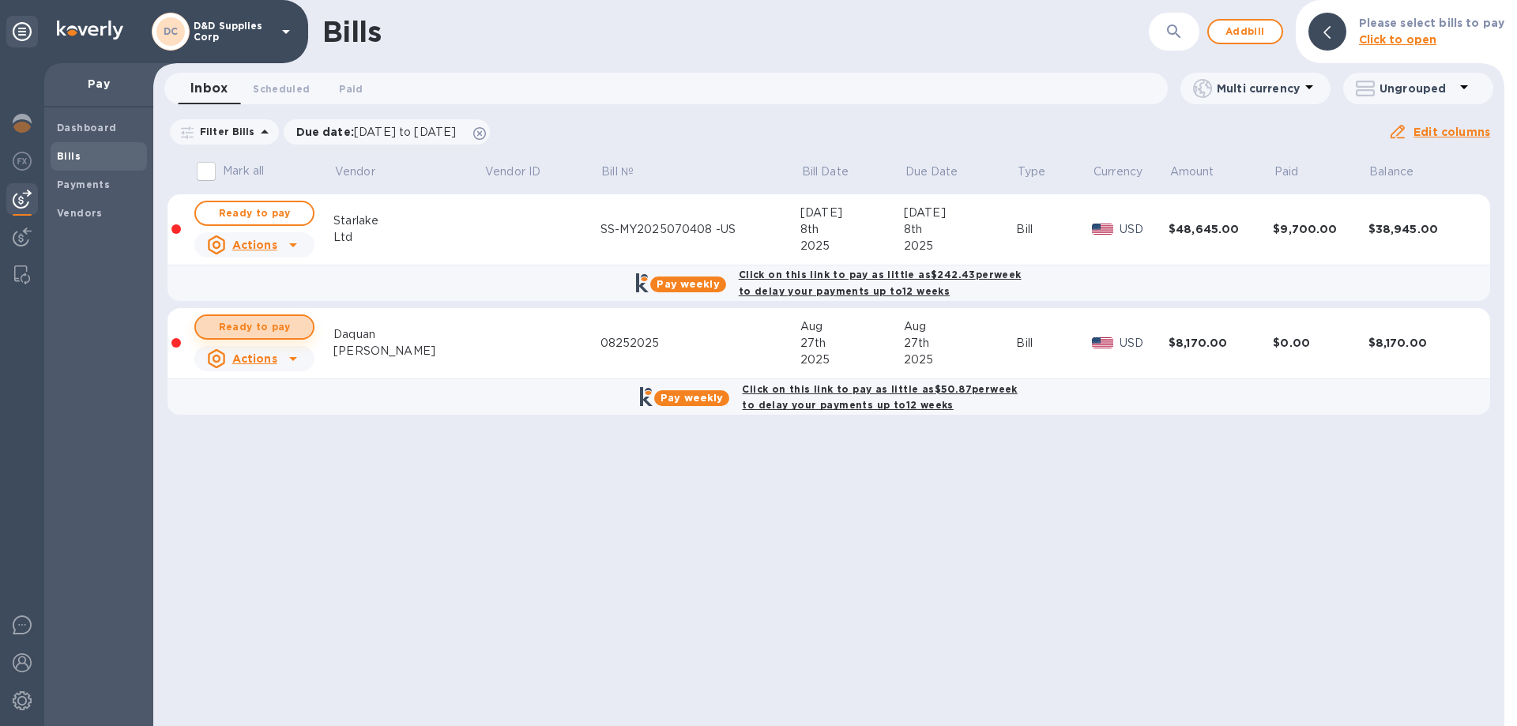
click at [269, 325] on span "Ready to pay" at bounding box center [255, 327] width 92 height 19
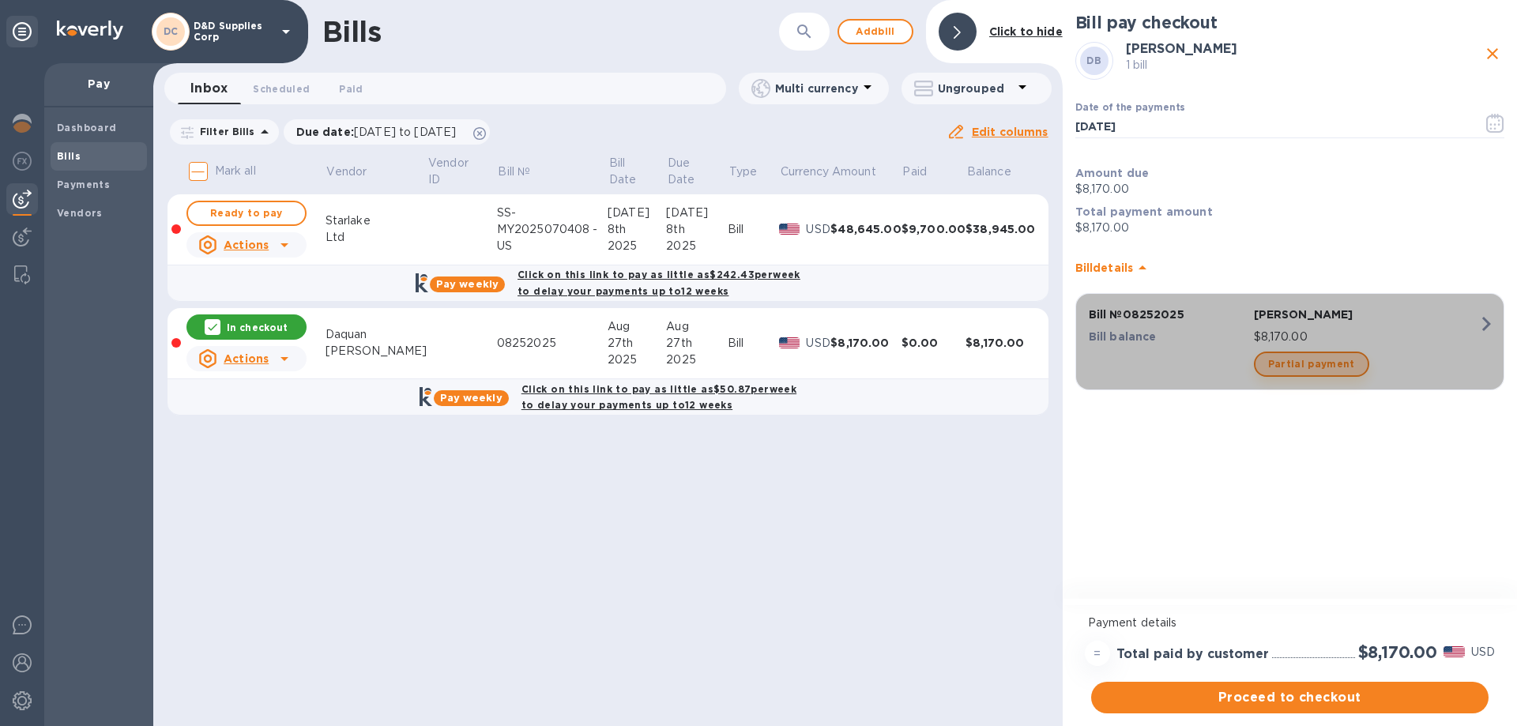
click at [1329, 365] on span "Partial payment" at bounding box center [1311, 364] width 87 height 19
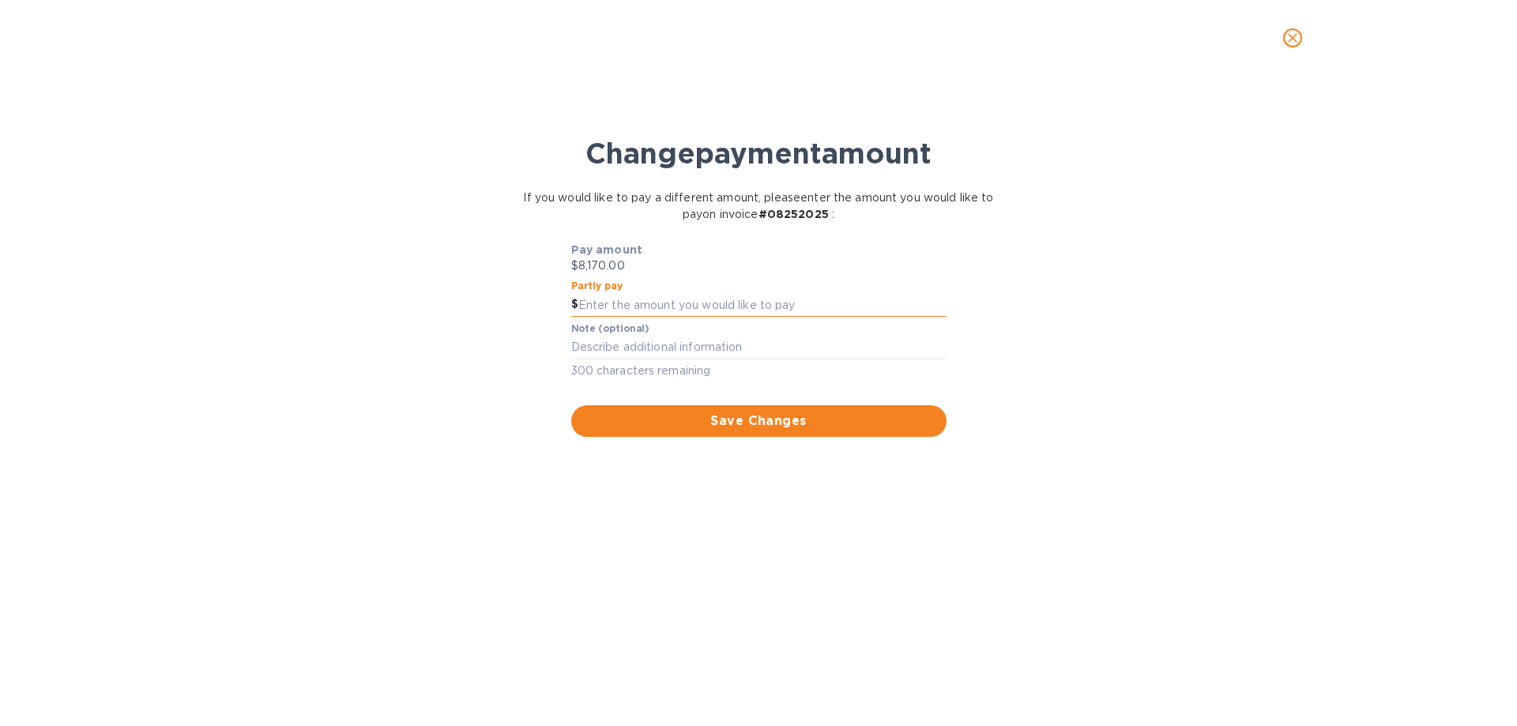
click at [690, 299] on input "text" at bounding box center [762, 305] width 368 height 24
type input "7,353"
click at [719, 429] on span "Save Changes" at bounding box center [759, 421] width 350 height 19
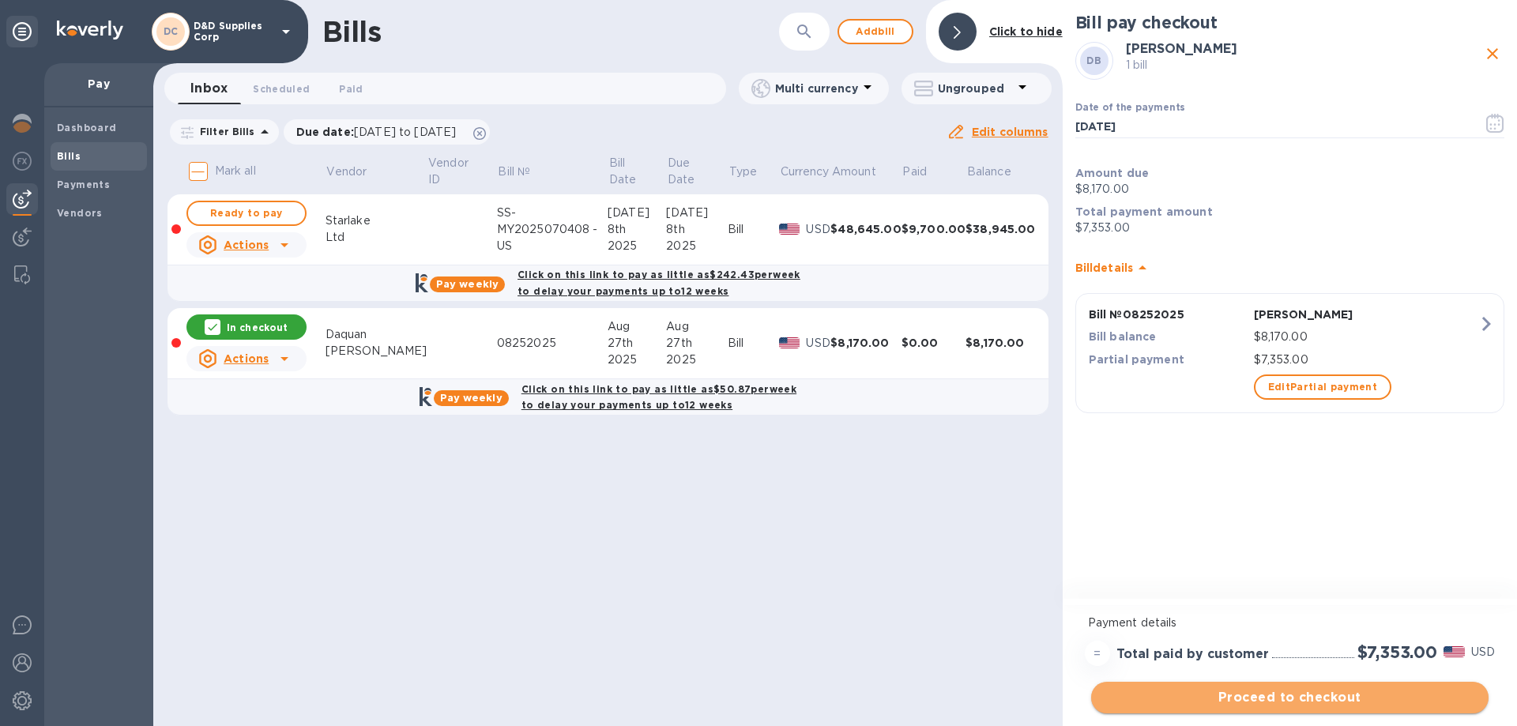
click at [1324, 699] on span "Proceed to checkout" at bounding box center [1290, 697] width 372 height 19
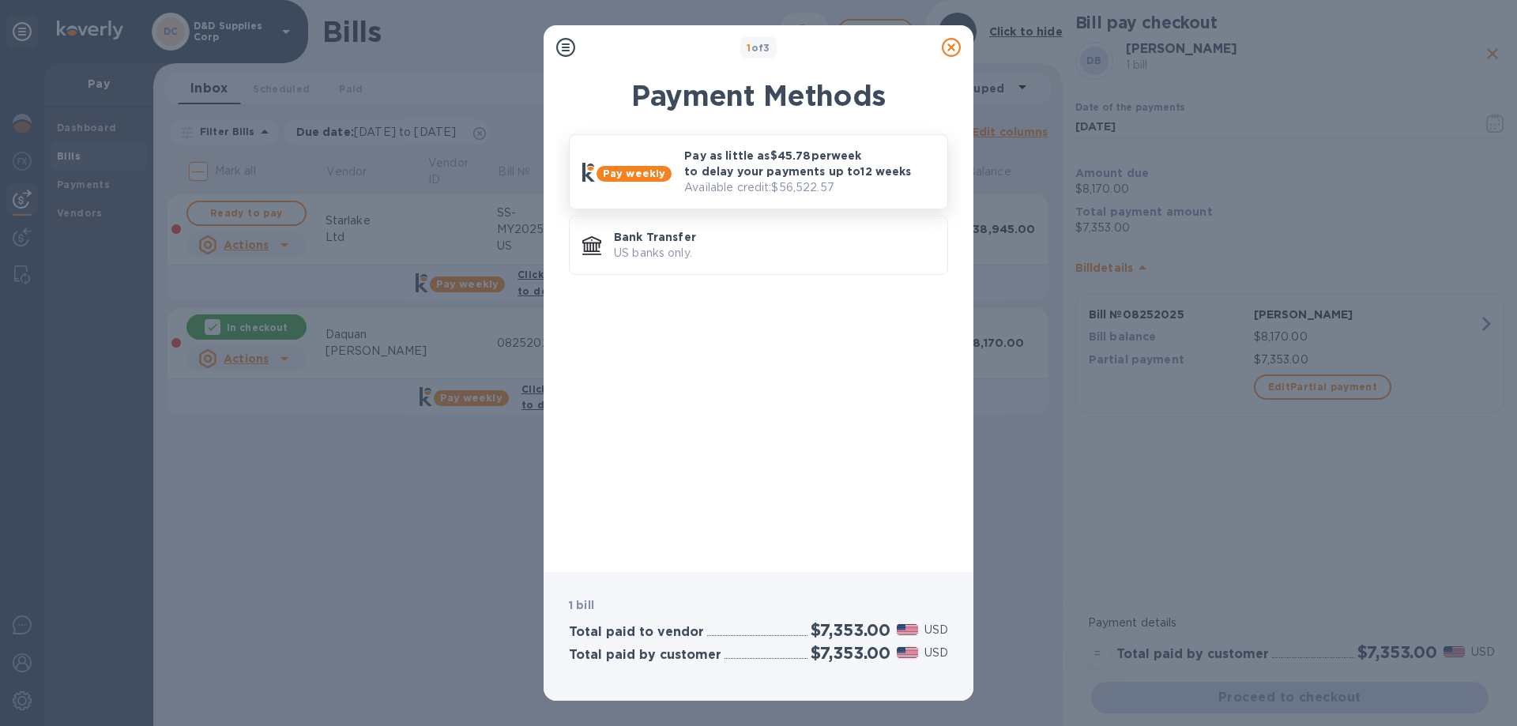
click at [739, 164] on p "Pay as little as $45.78 per week to delay your payments up to 12 weeks" at bounding box center [809, 164] width 250 height 32
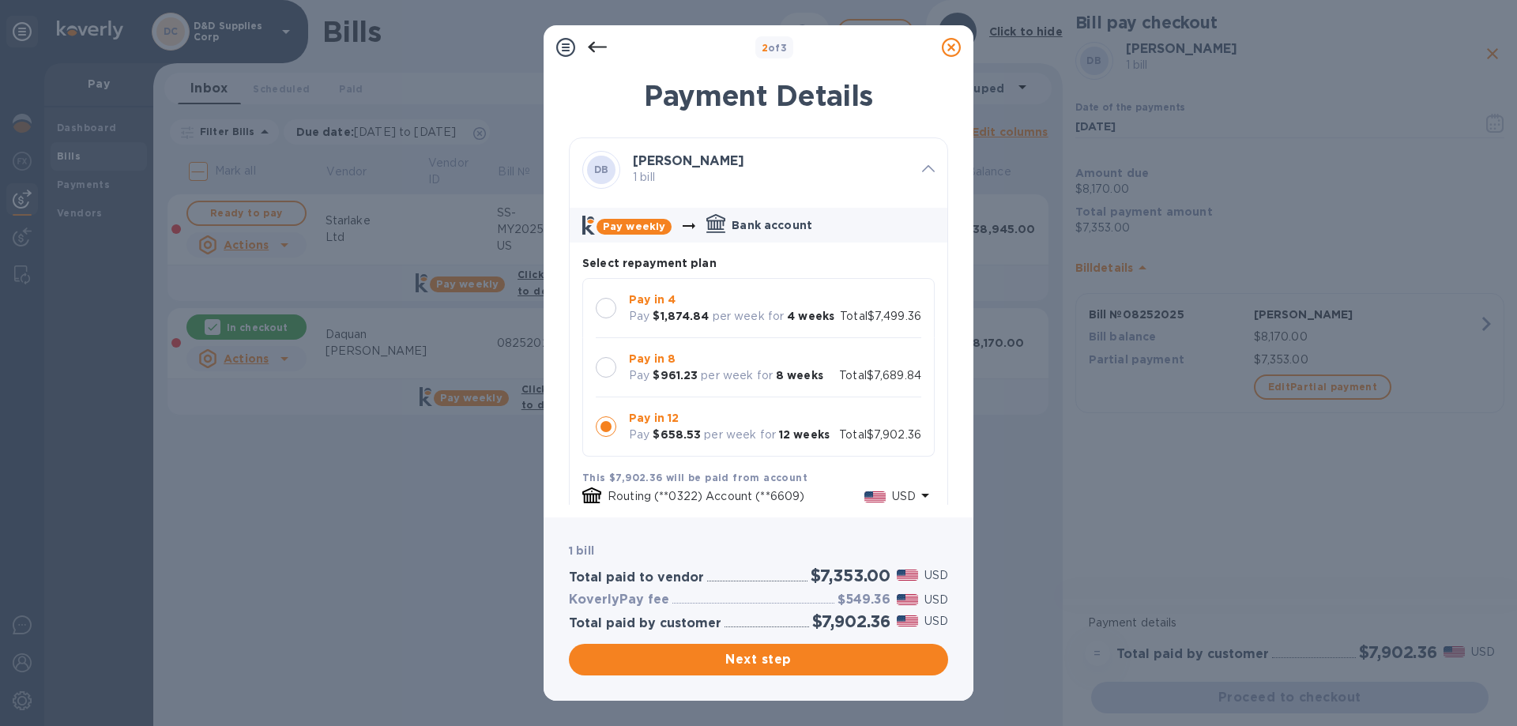
click at [607, 359] on div at bounding box center [606, 367] width 21 height 21
click at [778, 658] on span "Next step" at bounding box center [758, 659] width 354 height 19
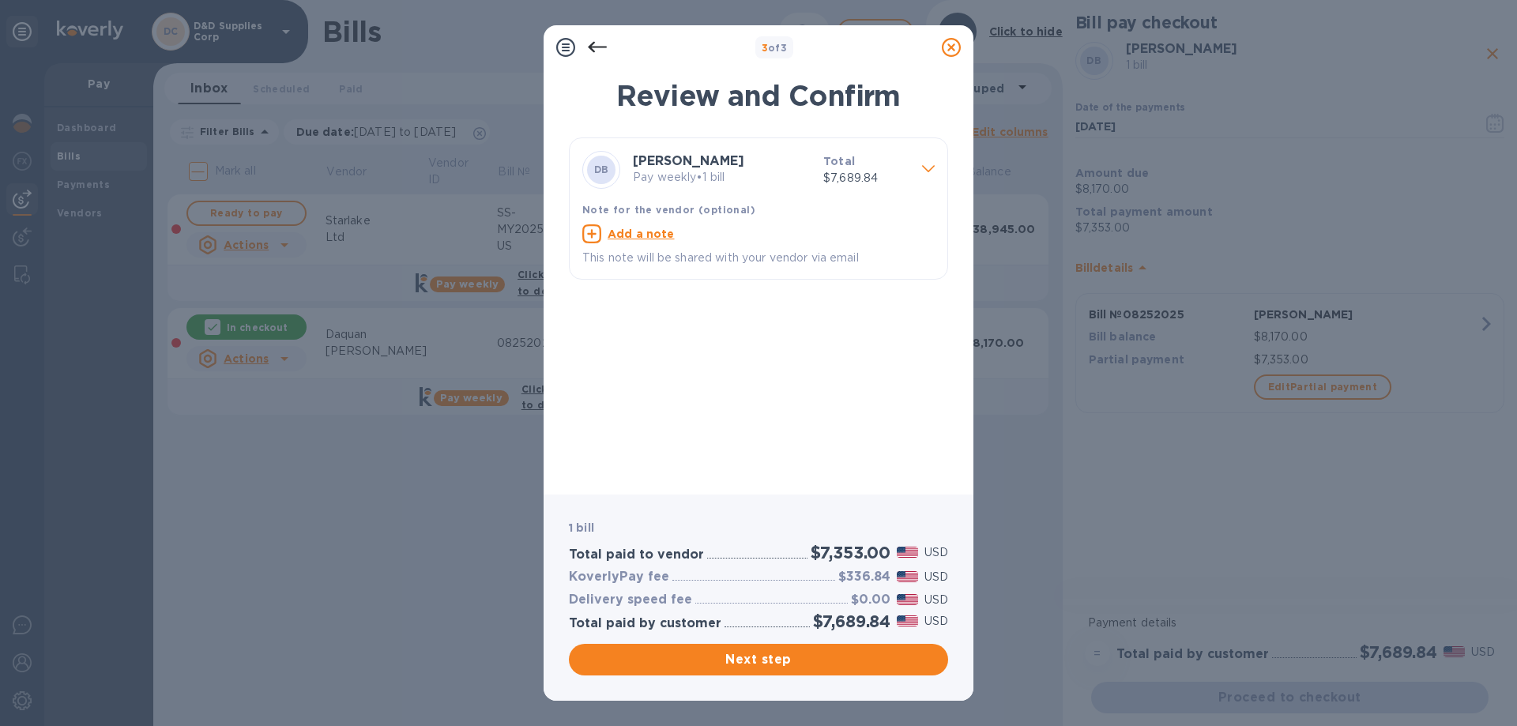
click at [596, 52] on icon at bounding box center [597, 47] width 19 height 19
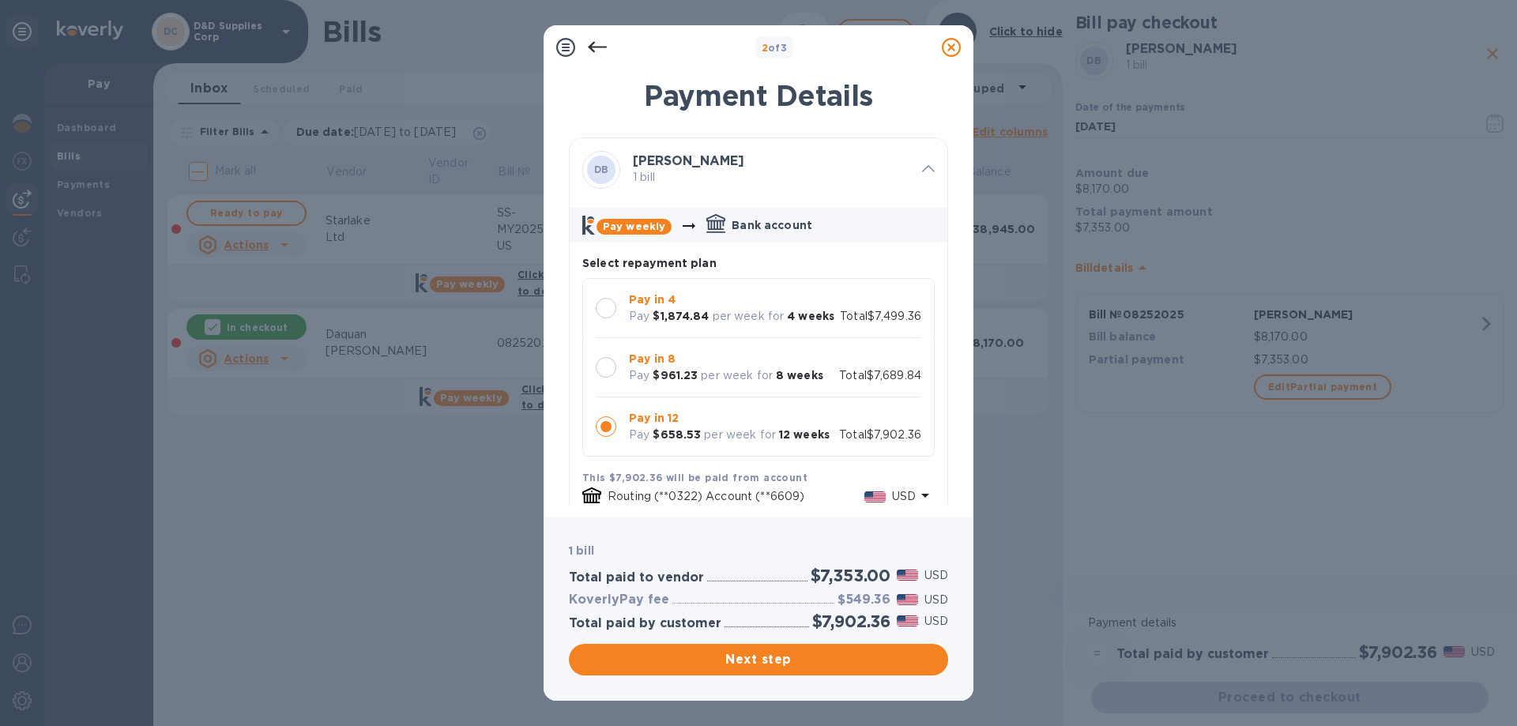
click at [607, 370] on div at bounding box center [606, 367] width 21 height 21
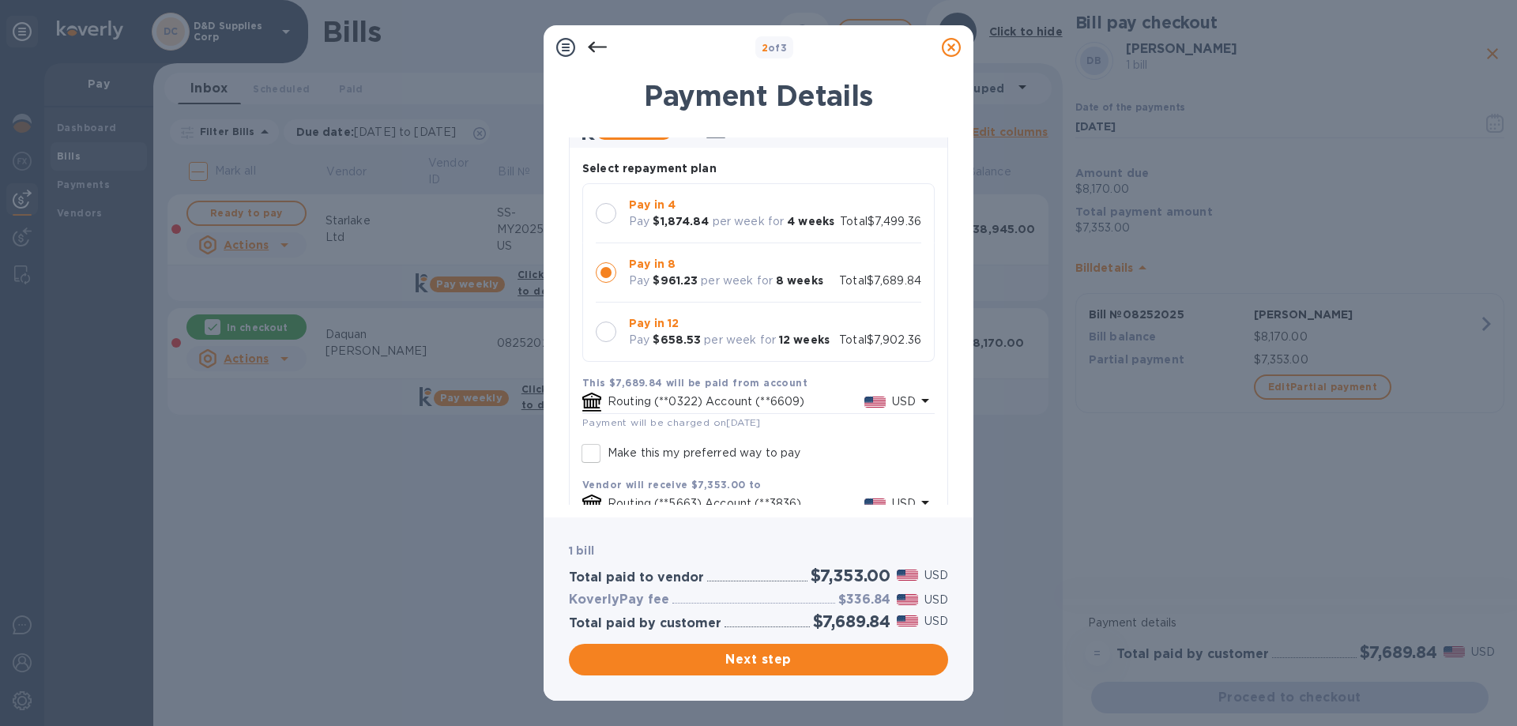
scroll to position [110, 0]
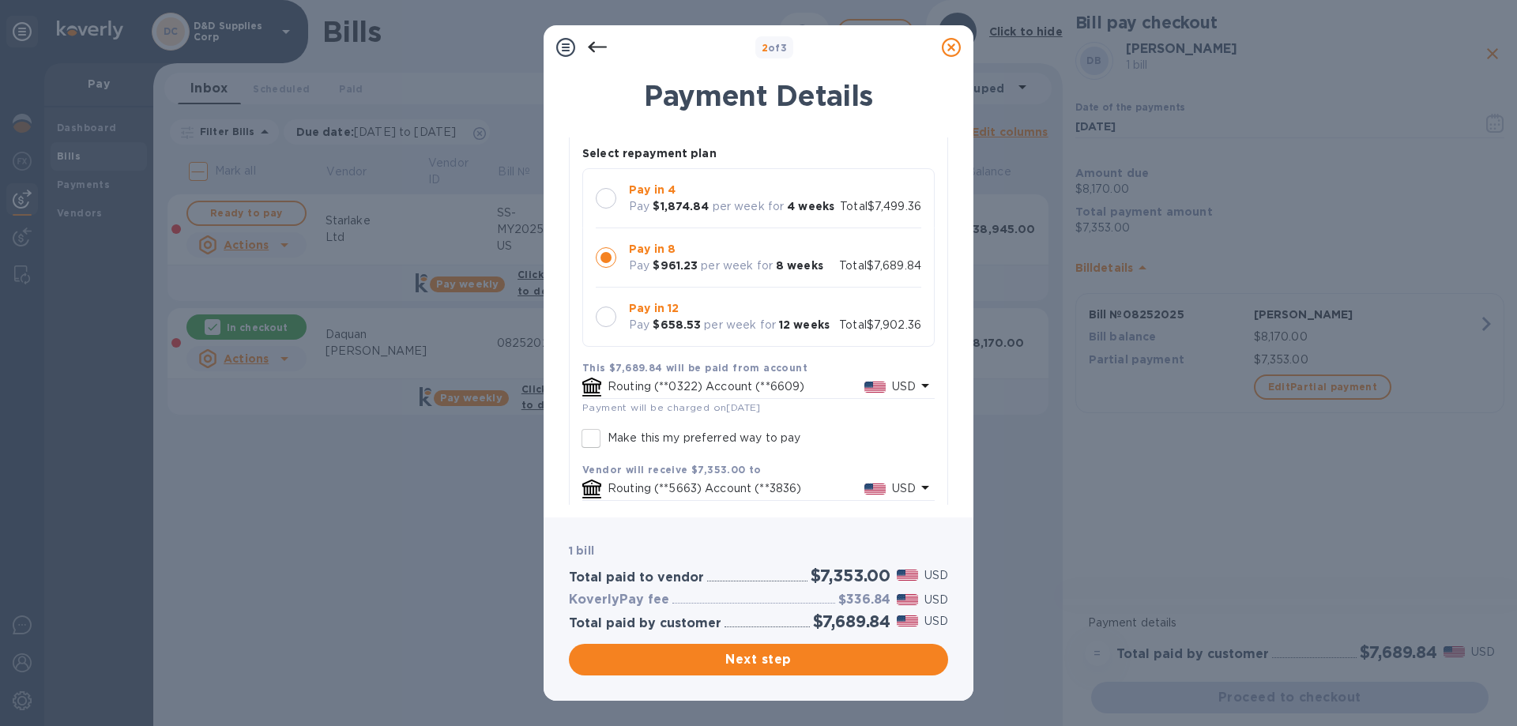
click at [901, 381] on p "USD" at bounding box center [904, 386] width 24 height 17
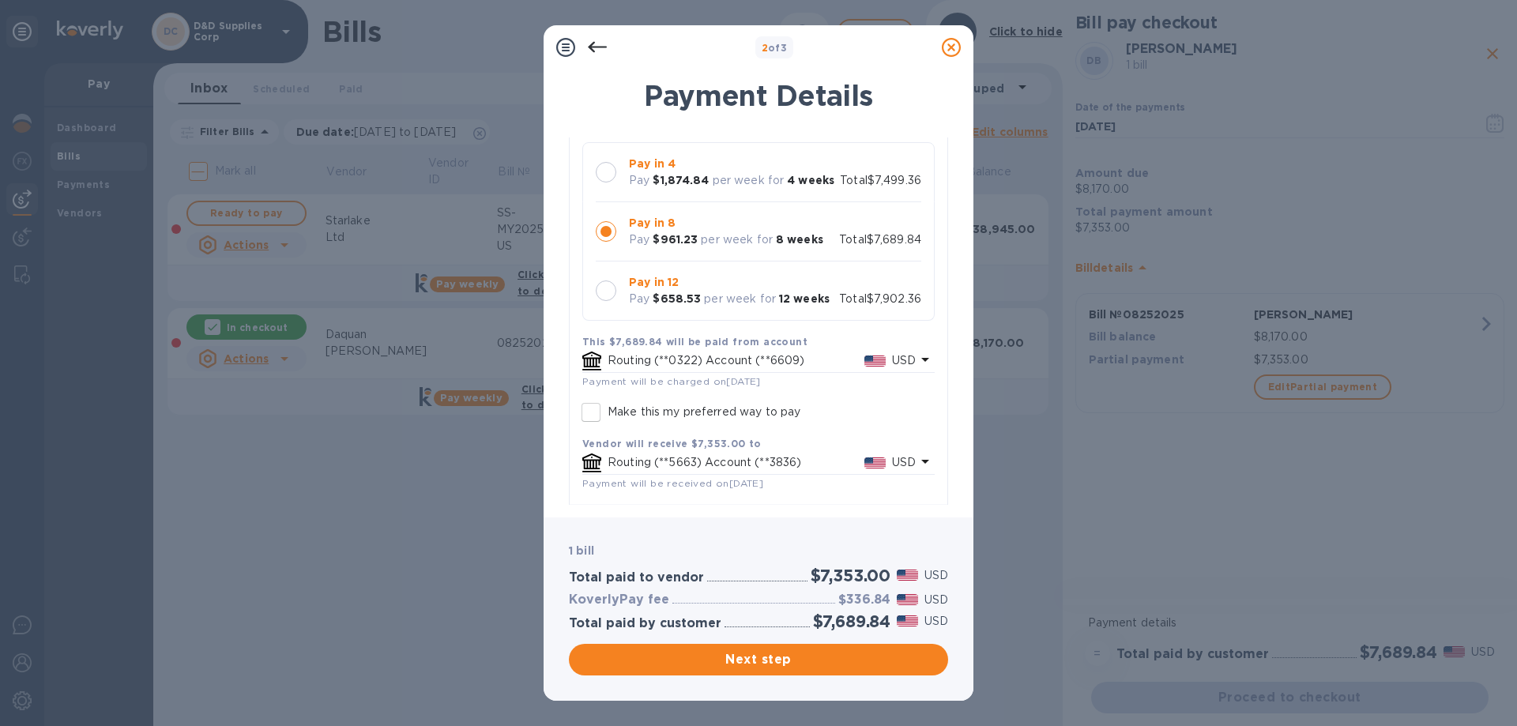
click at [864, 363] on img at bounding box center [874, 360] width 21 height 11
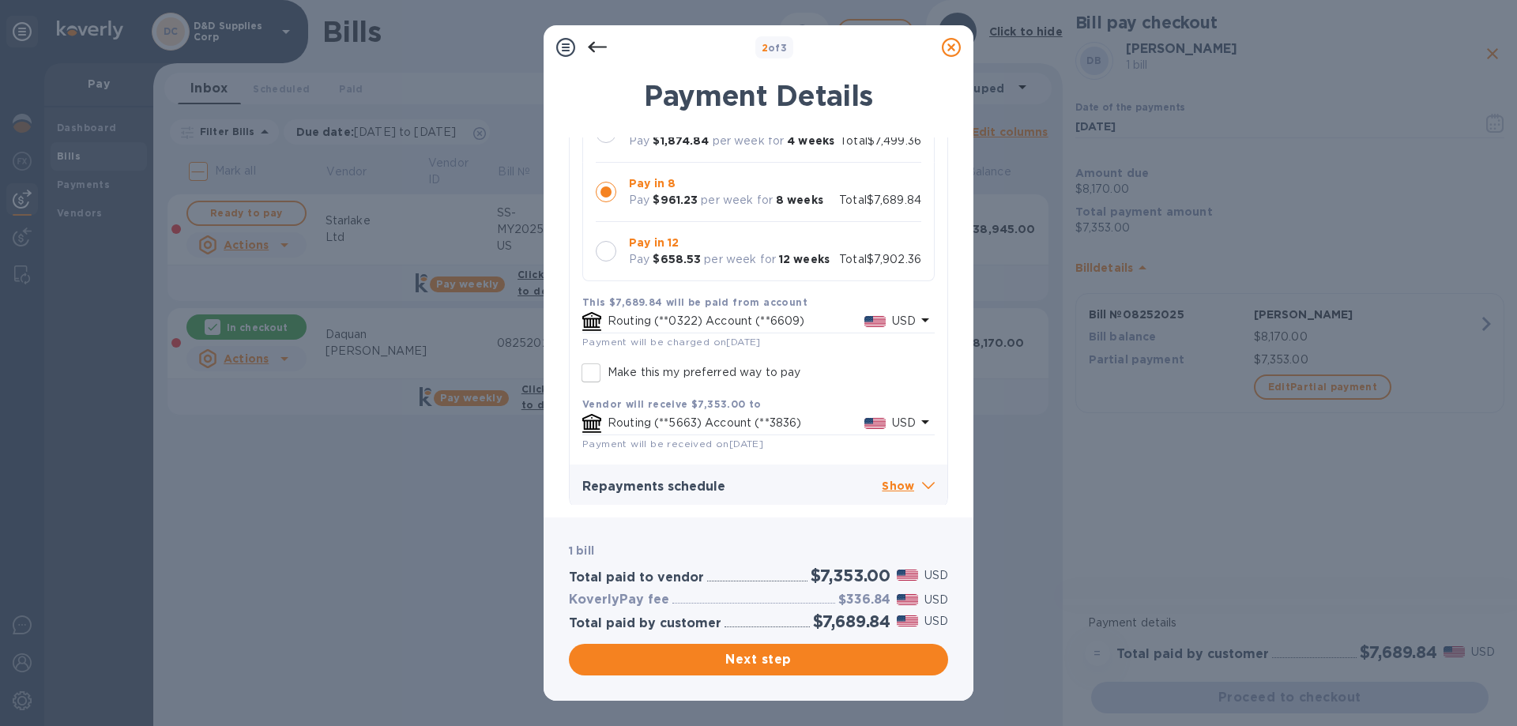
scroll to position [181, 0]
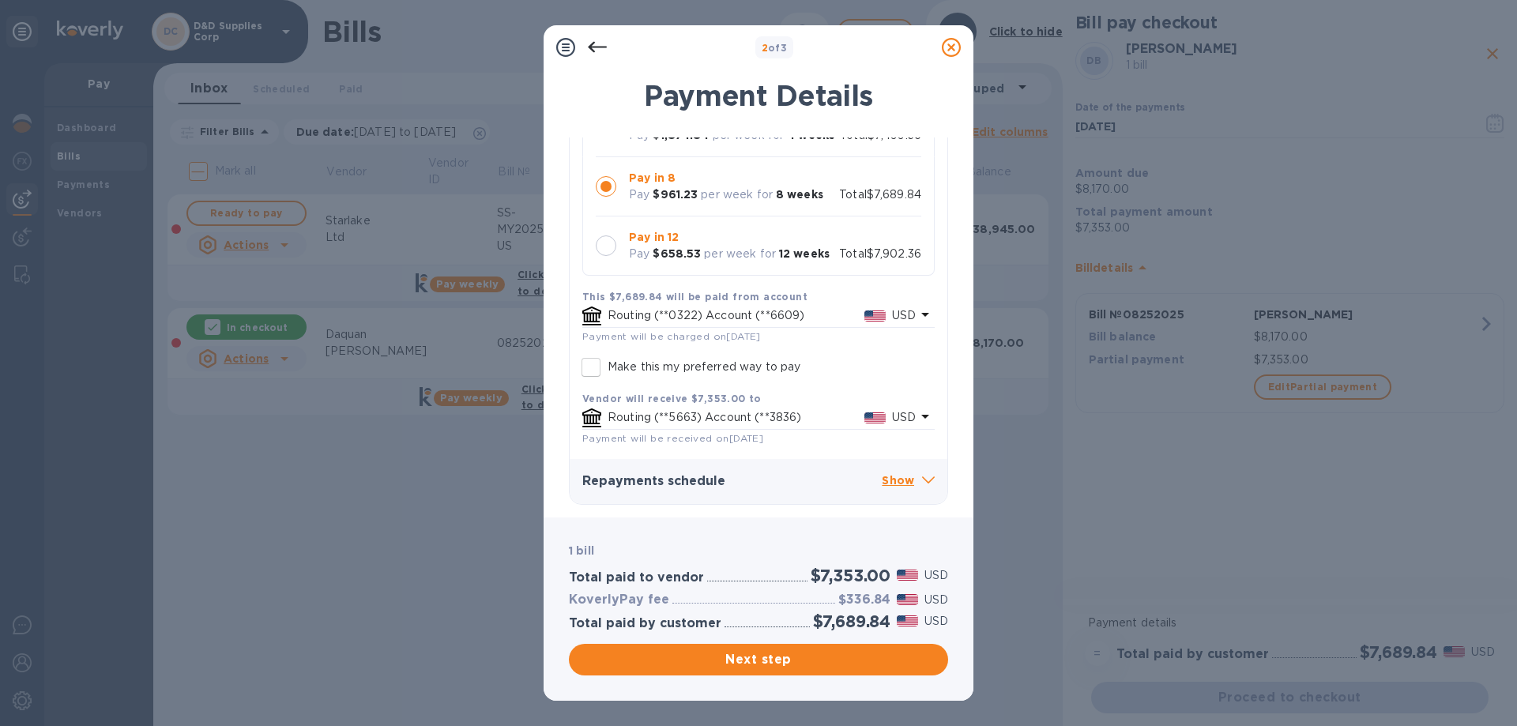
click at [921, 313] on icon at bounding box center [925, 315] width 8 height 4
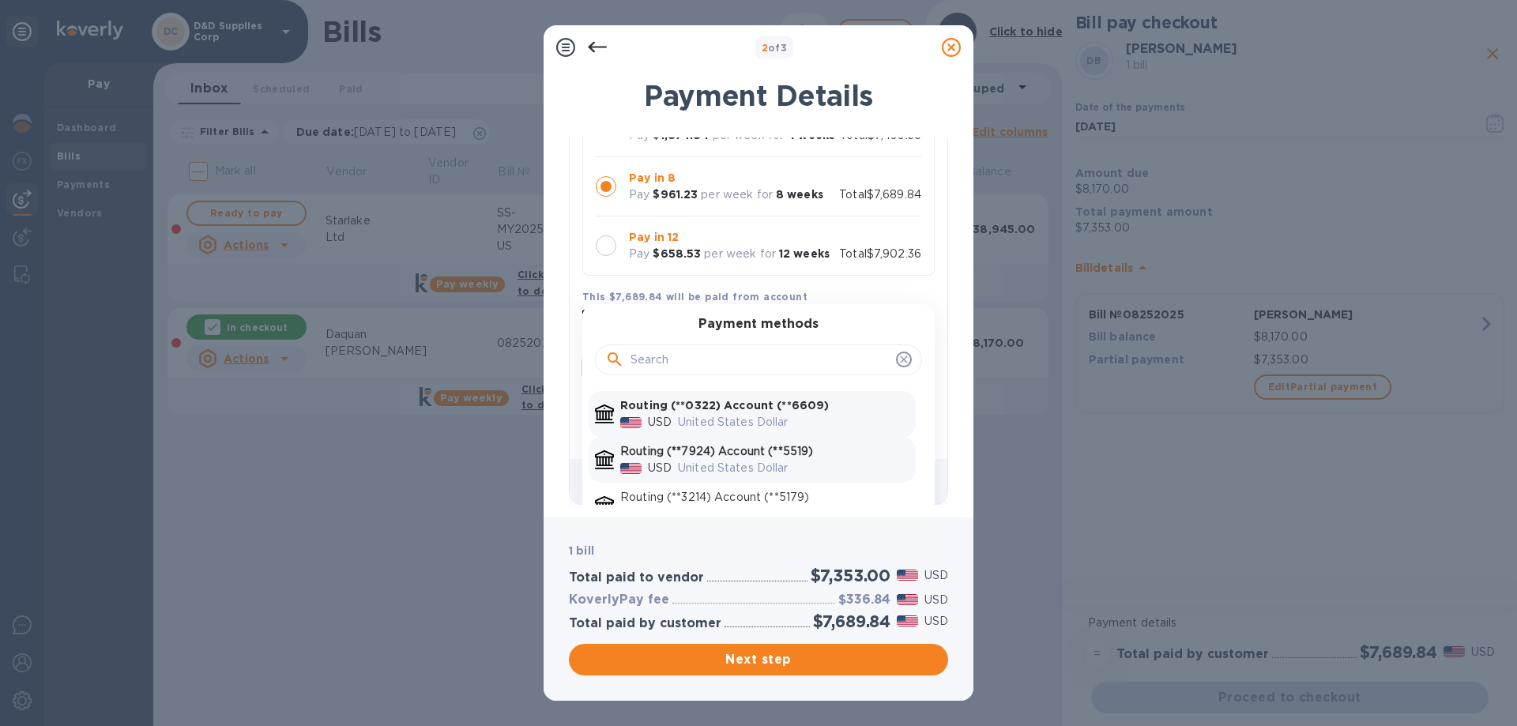
click at [790, 454] on p "Routing (**7924) Account (**5519)" at bounding box center [764, 451] width 289 height 17
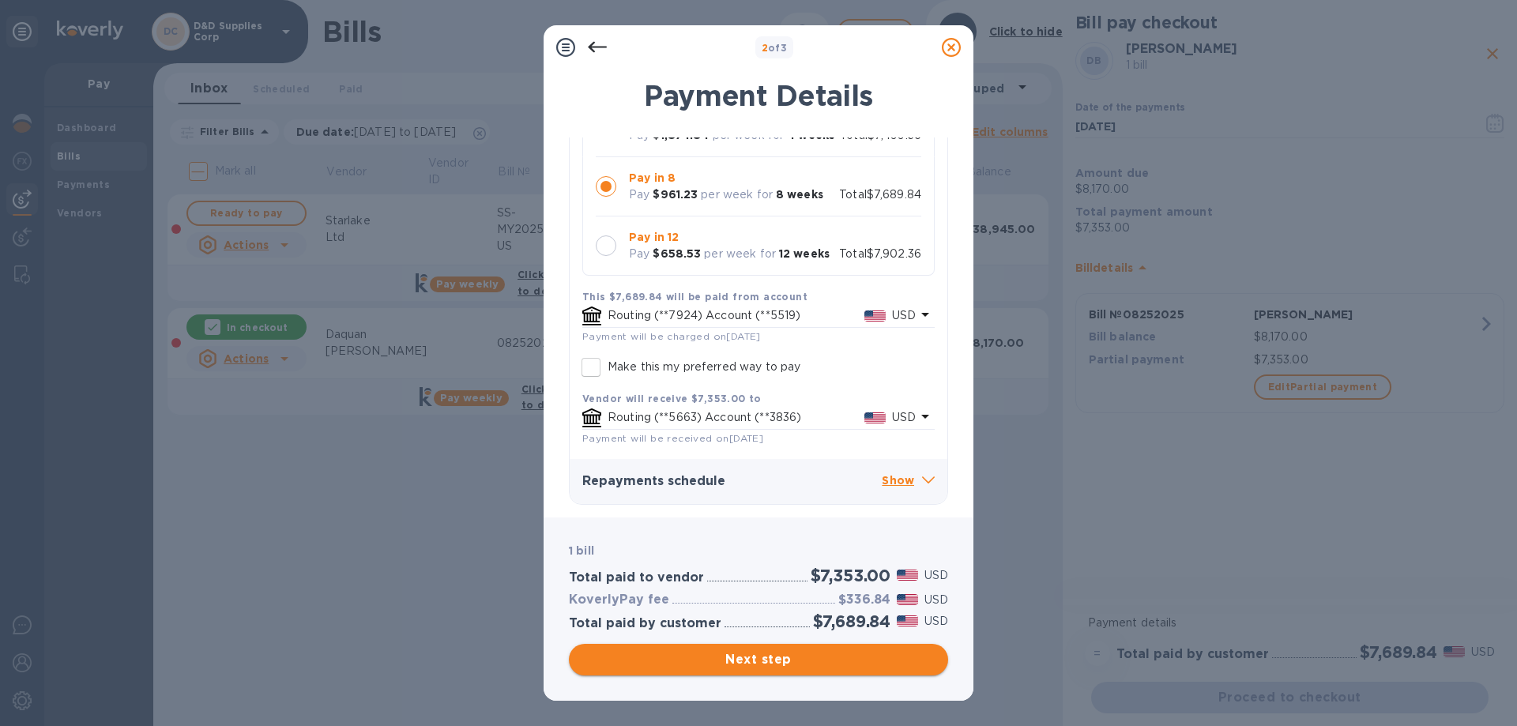
click at [789, 662] on span "Next step" at bounding box center [758, 659] width 354 height 19
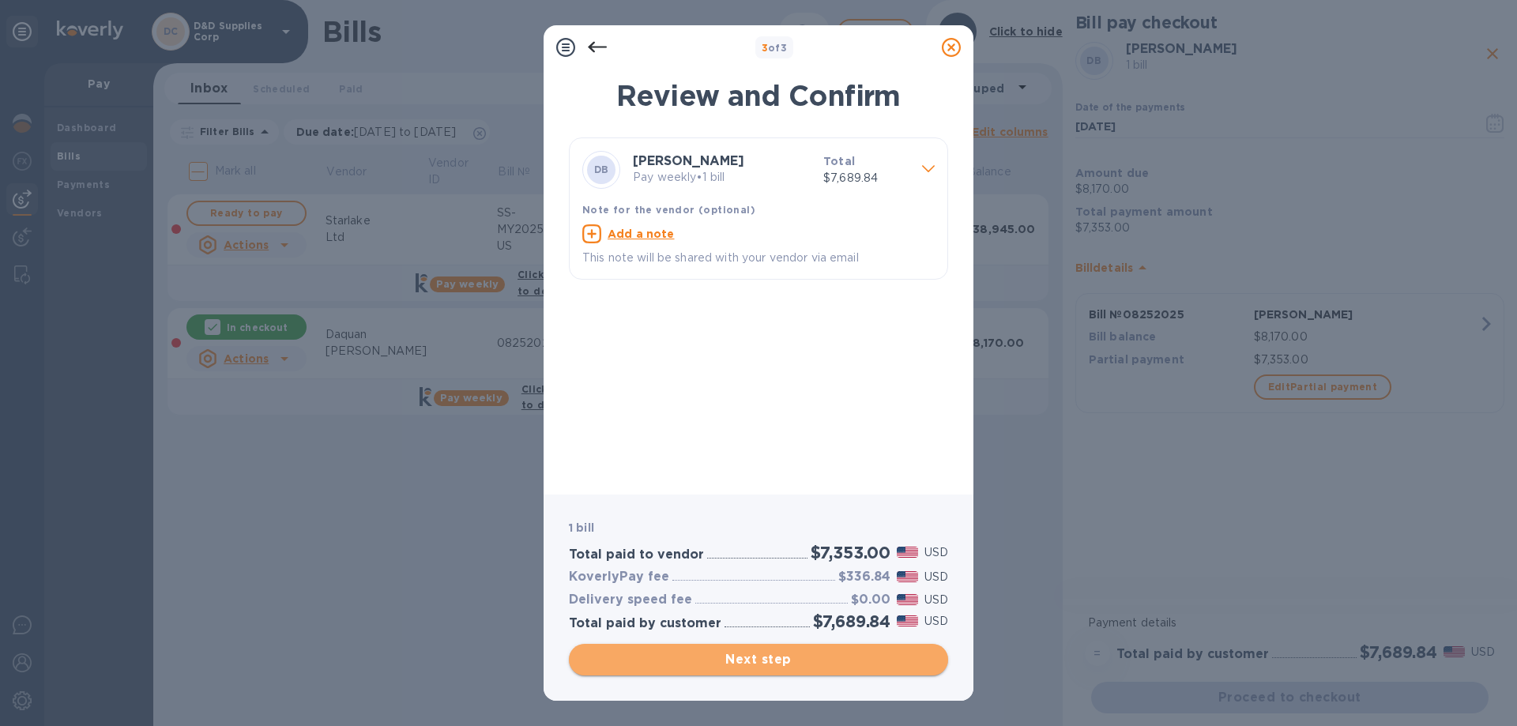
click at [767, 662] on span "Next step" at bounding box center [758, 659] width 354 height 19
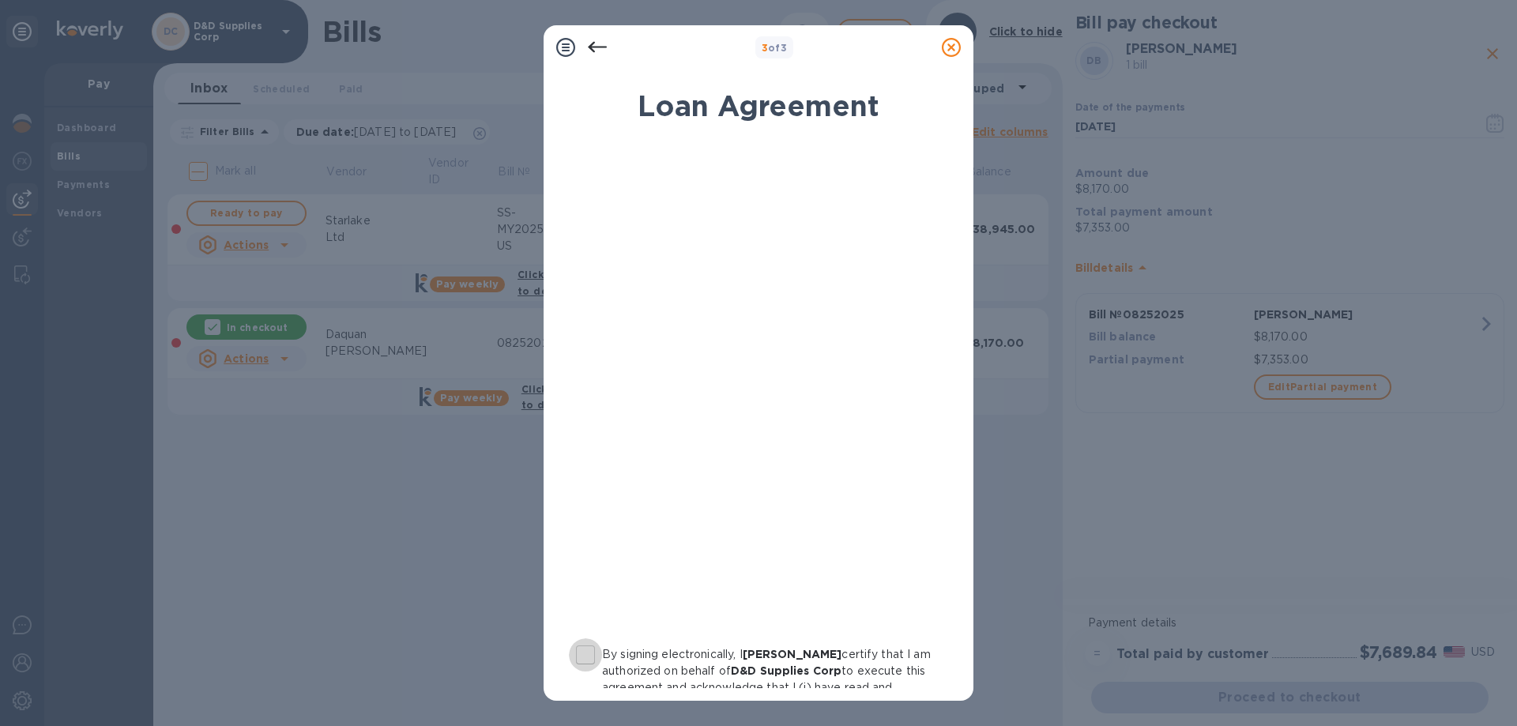
click at [582, 649] on input "By signing electronically, I David goldsten certify that I am authorized on beh…" at bounding box center [585, 654] width 33 height 33
checkbox input "true"
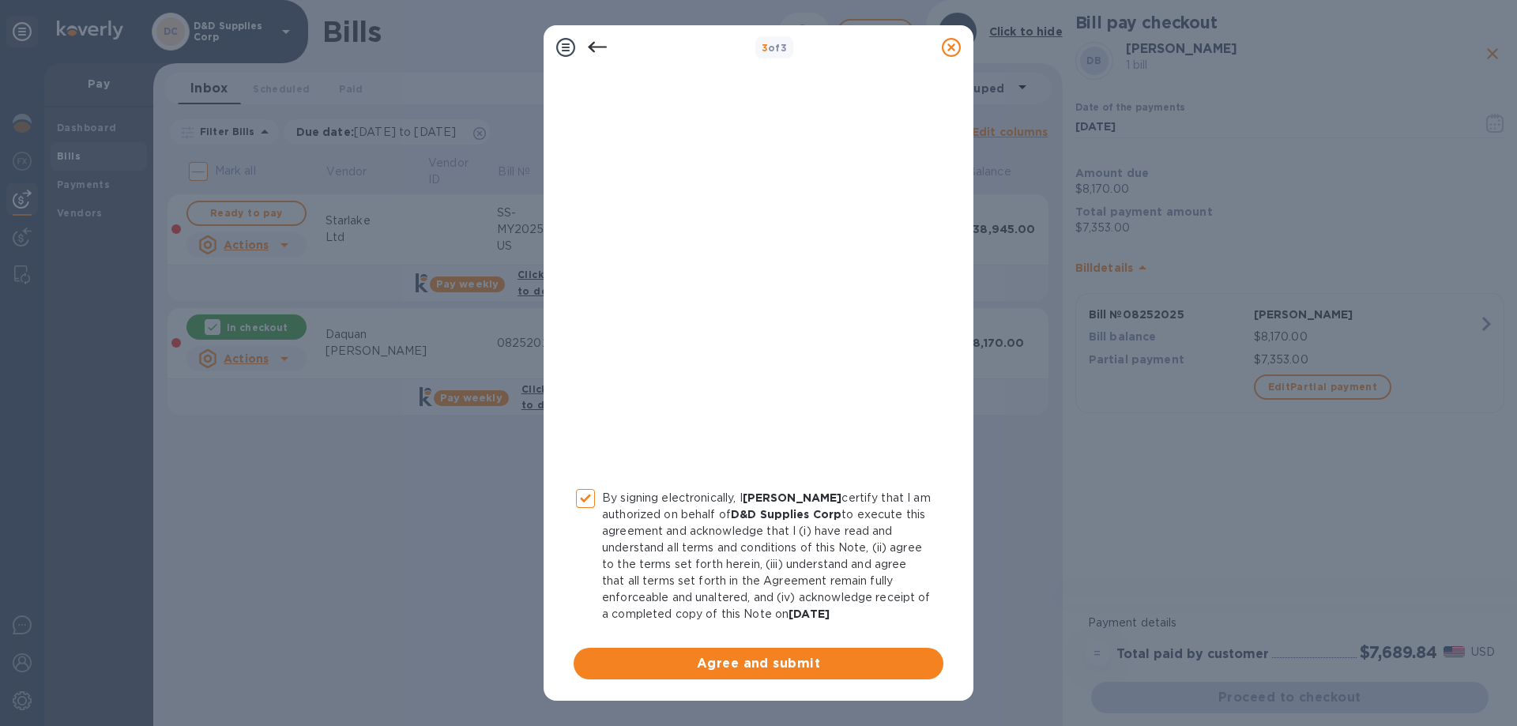
scroll to position [174, 0]
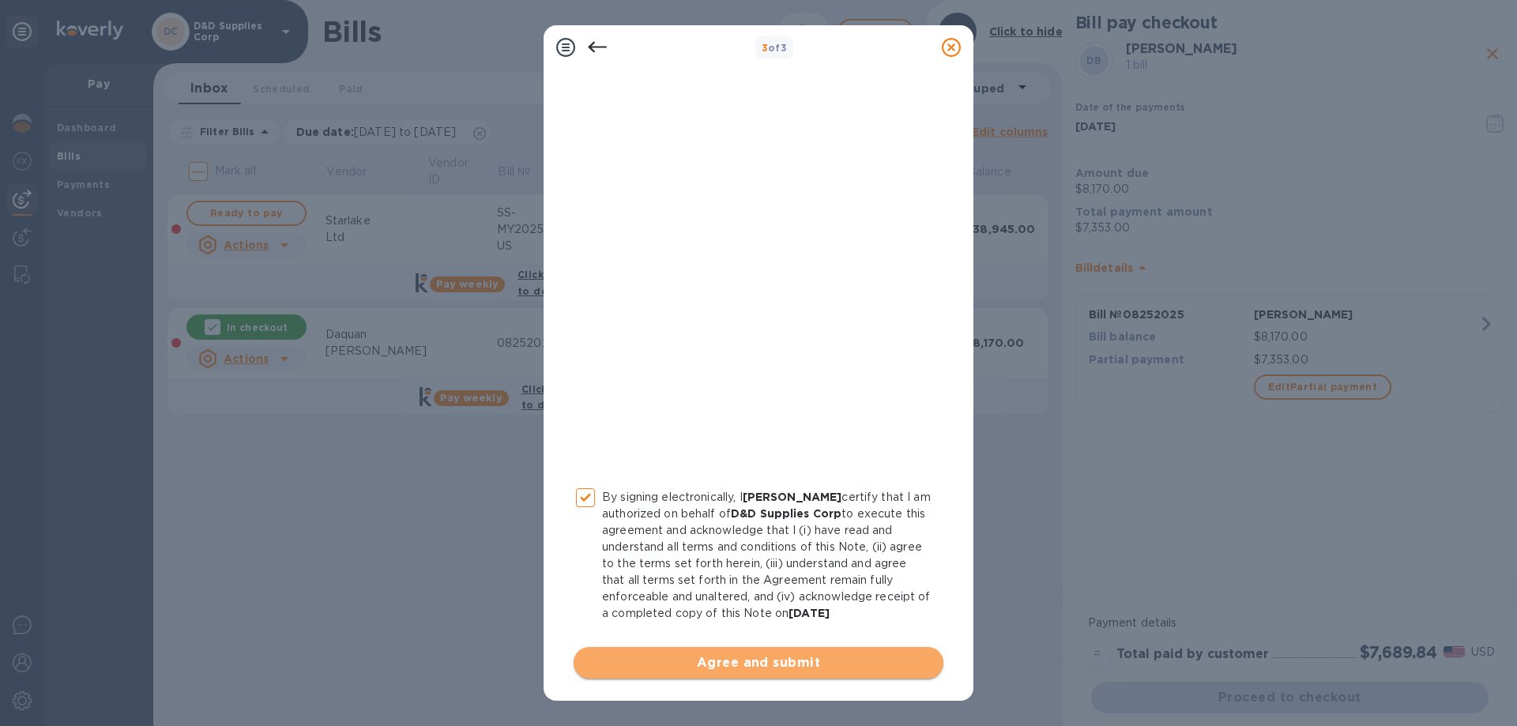
click at [792, 671] on span "Agree and submit" at bounding box center [758, 662] width 344 height 19
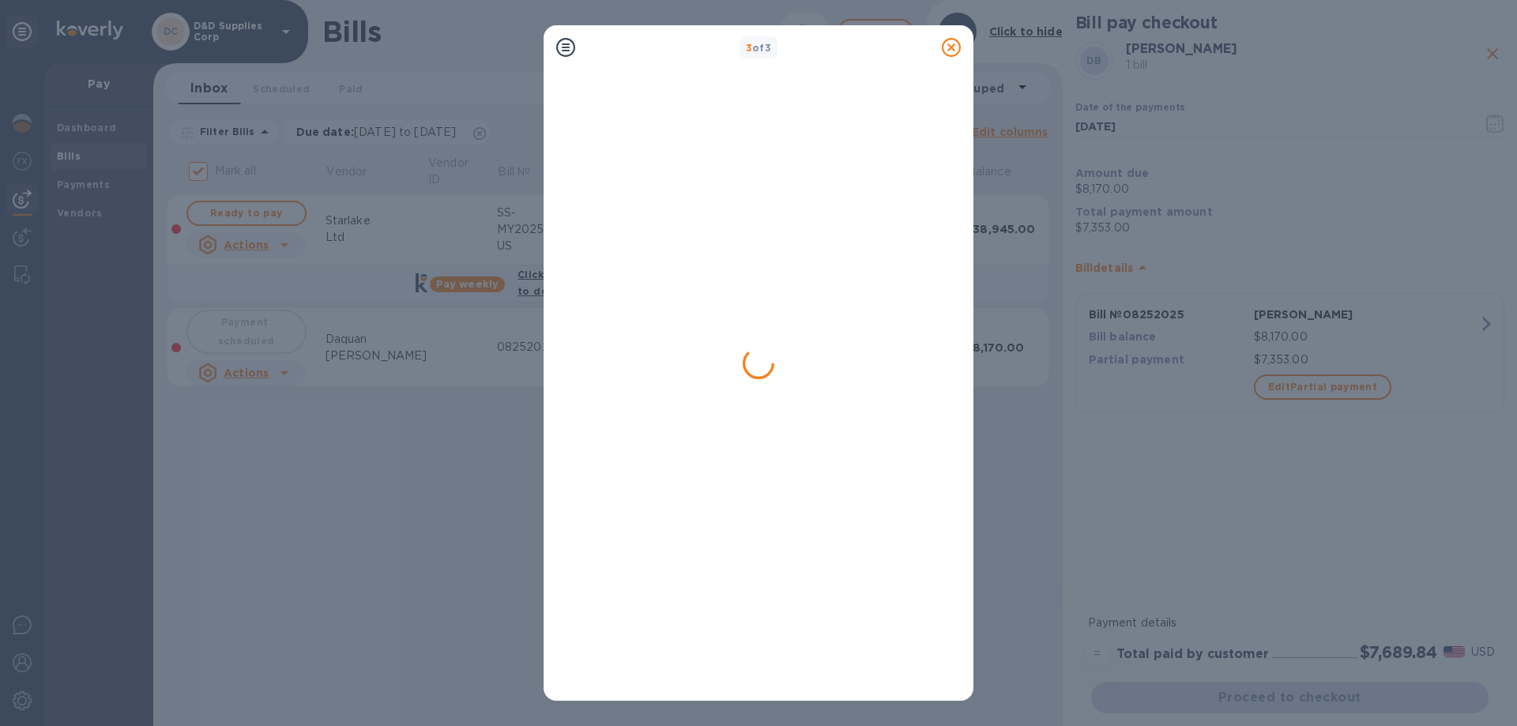
checkbox input "false"
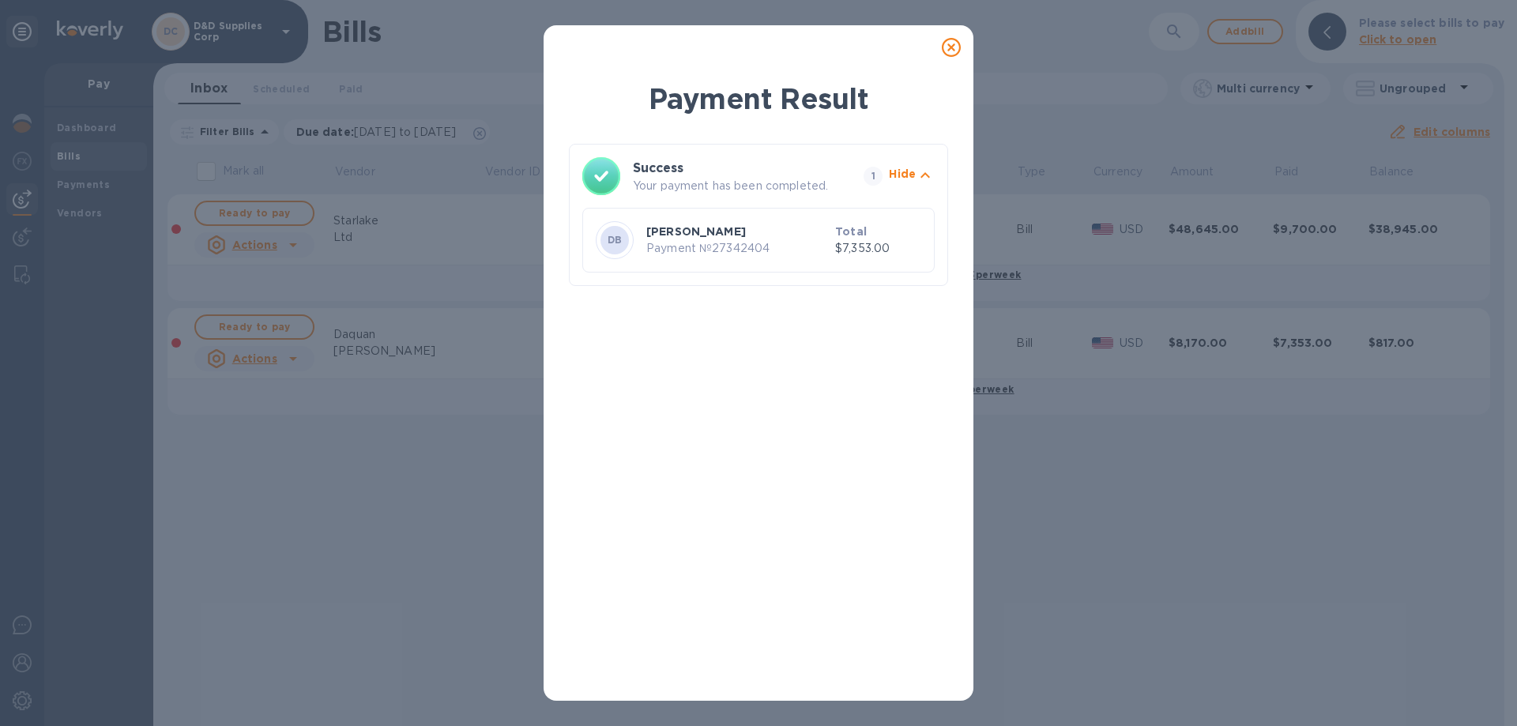
click at [953, 48] on icon at bounding box center [951, 47] width 19 height 19
